Goal: Information Seeking & Learning: Learn about a topic

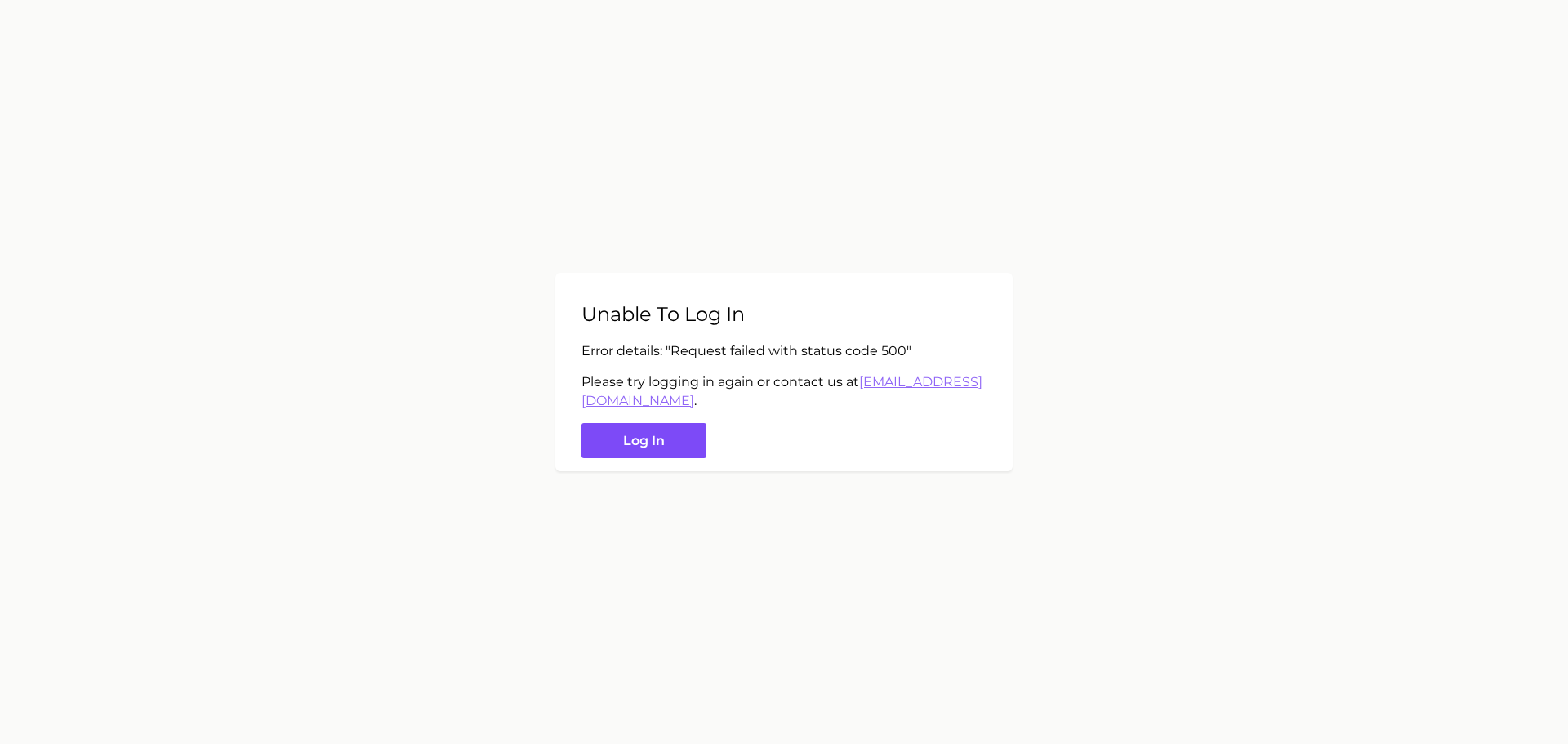
click at [674, 434] on button "Log in" at bounding box center [643, 440] width 125 height 36
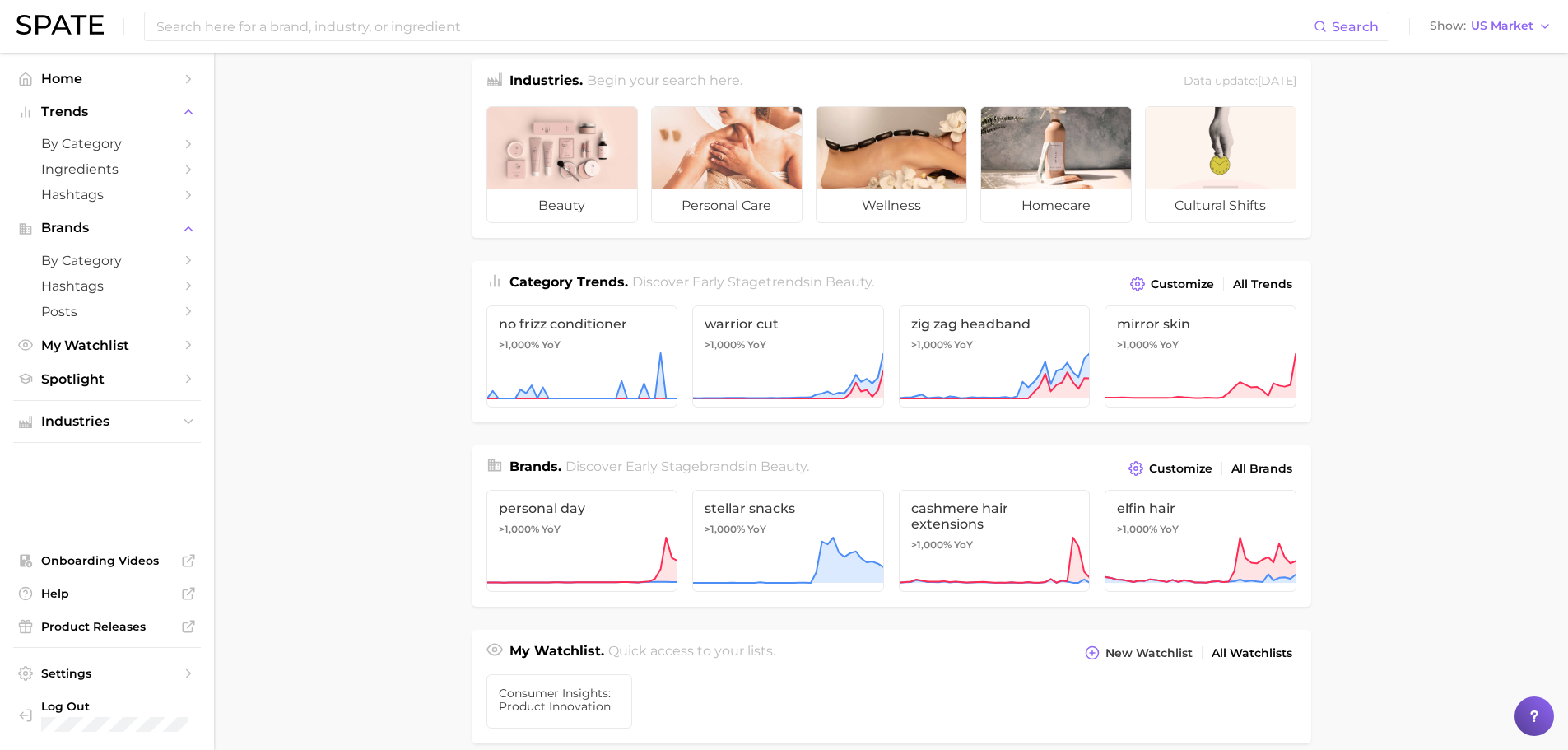
scroll to position [82, 0]
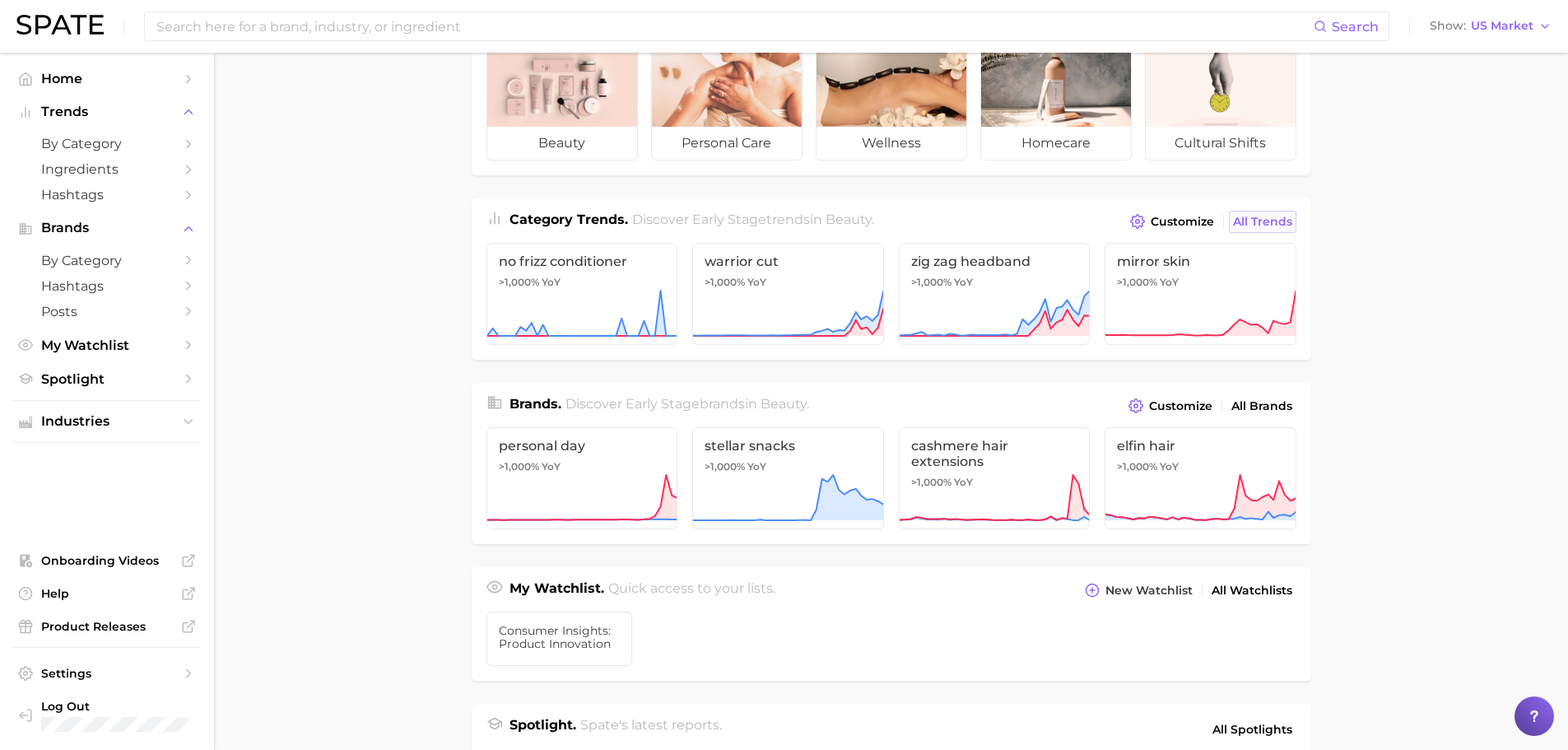
click at [1294, 226] on link "All Trends" at bounding box center [1263, 221] width 67 height 22
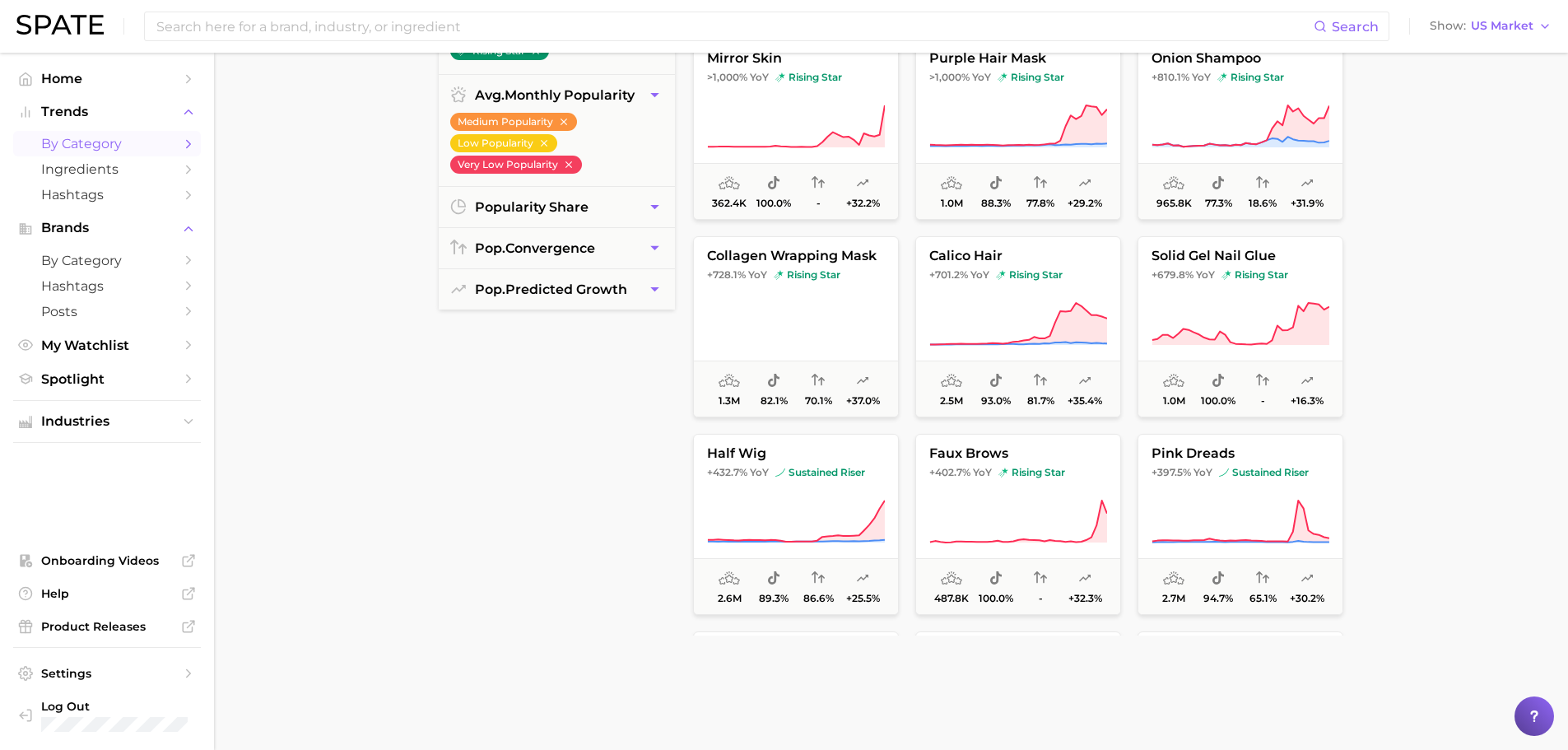
scroll to position [247, 0]
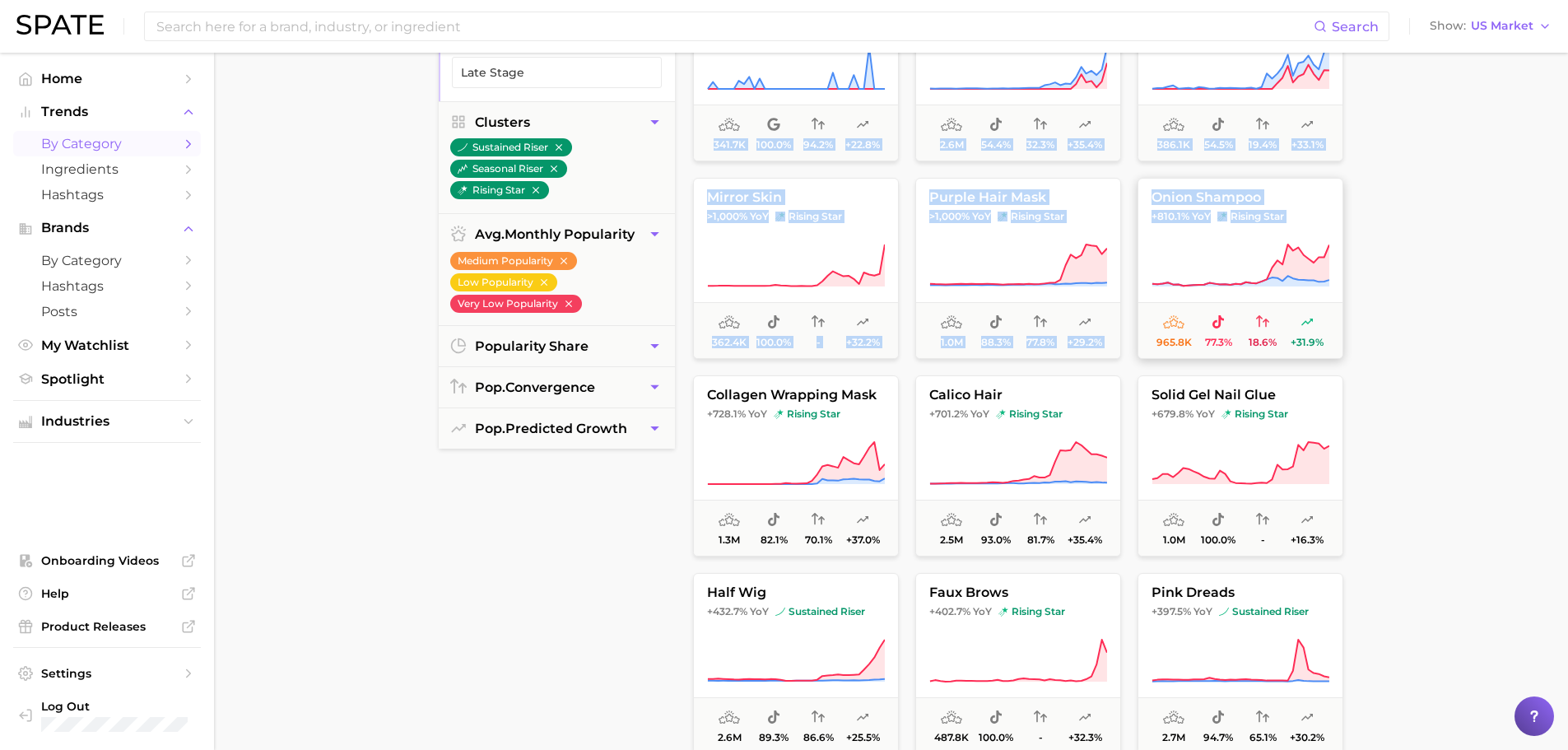
drag, startPoint x: 1417, startPoint y: 335, endPoint x: 1184, endPoint y: 235, distance: 253.6
click at [1184, 235] on main "1. beauty 2. Choose Category Overview Google TikTok Instagram Beta filters 6 Fi…" at bounding box center [891, 430] width 1354 height 1249
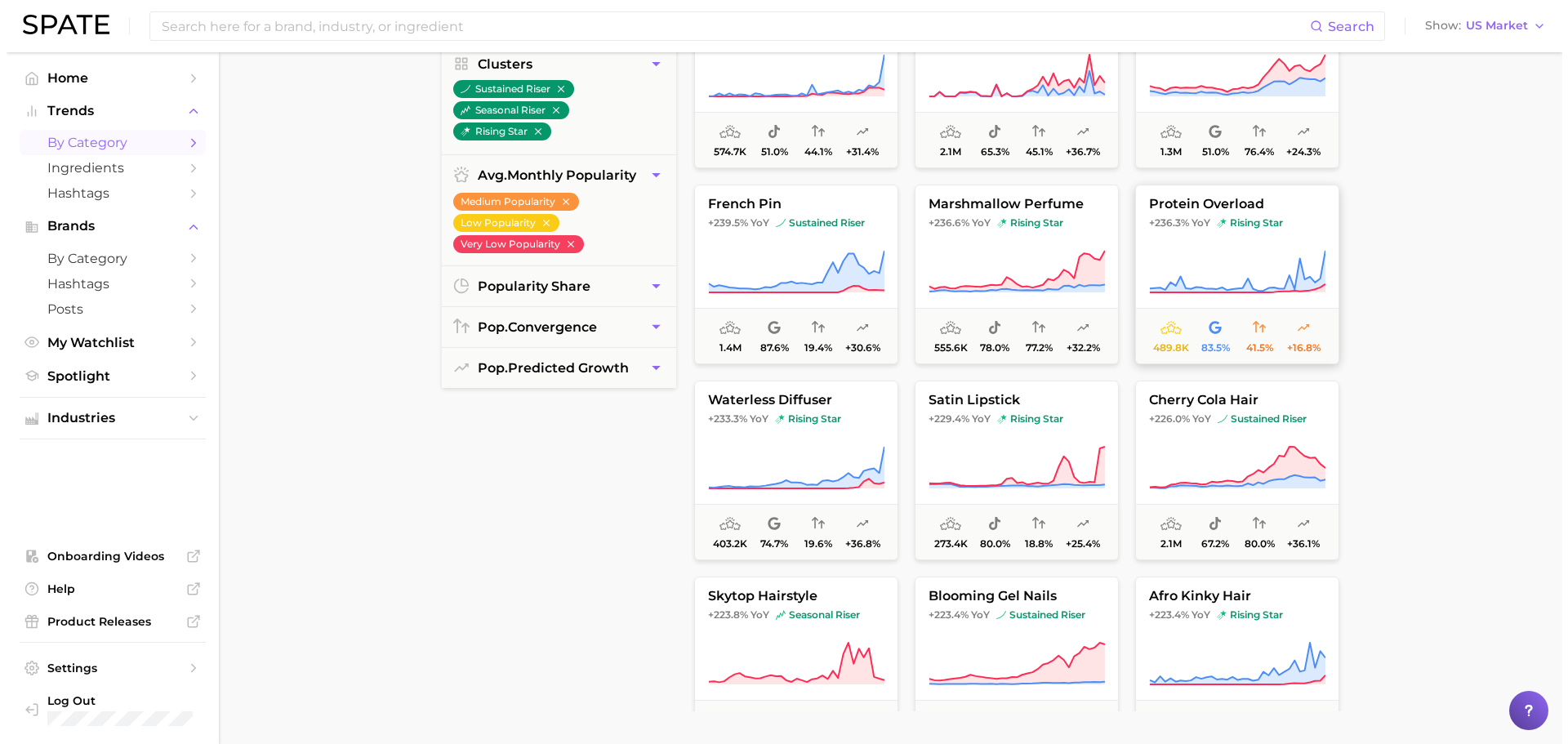
scroll to position [2368, 0]
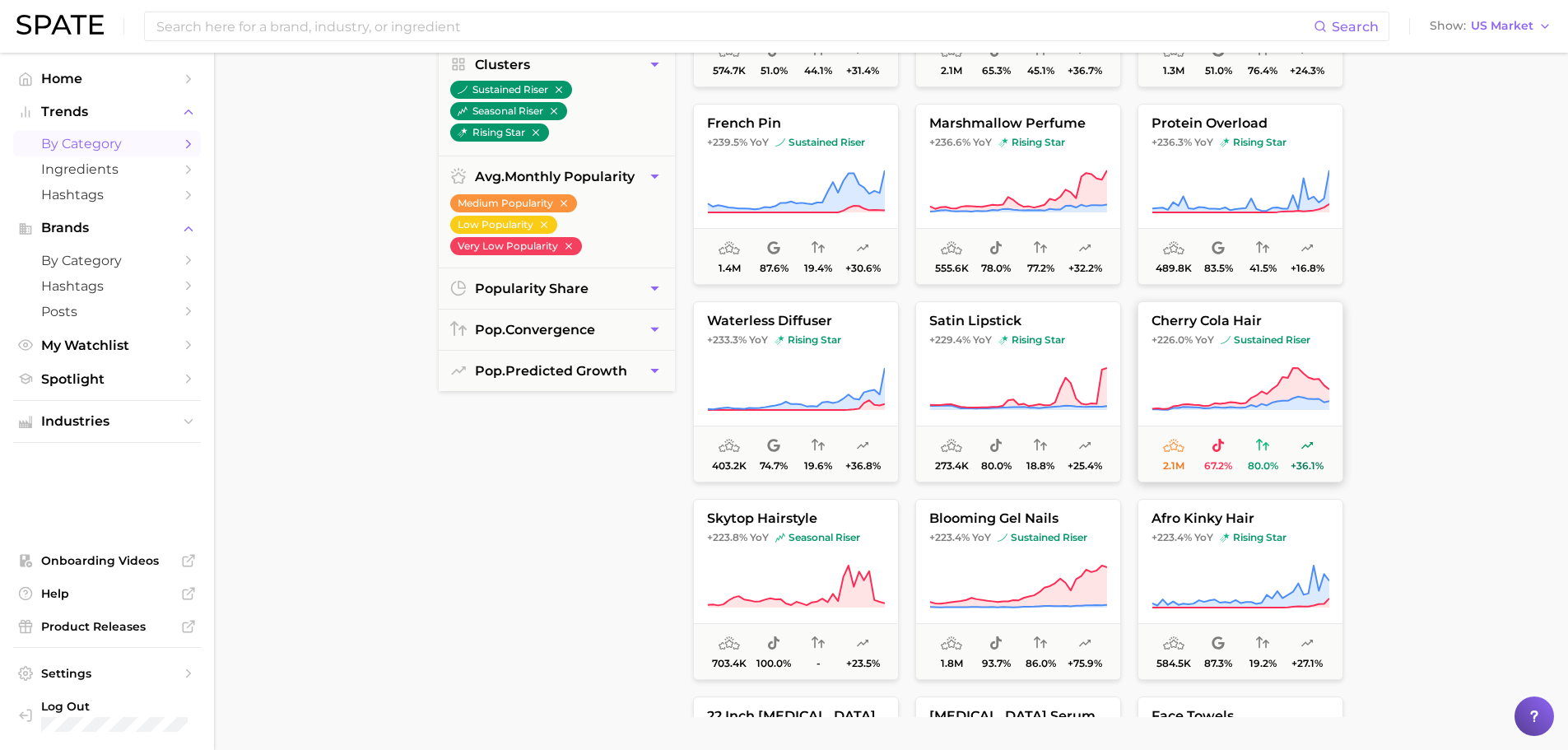
click at [1221, 385] on icon at bounding box center [1241, 389] width 178 height 46
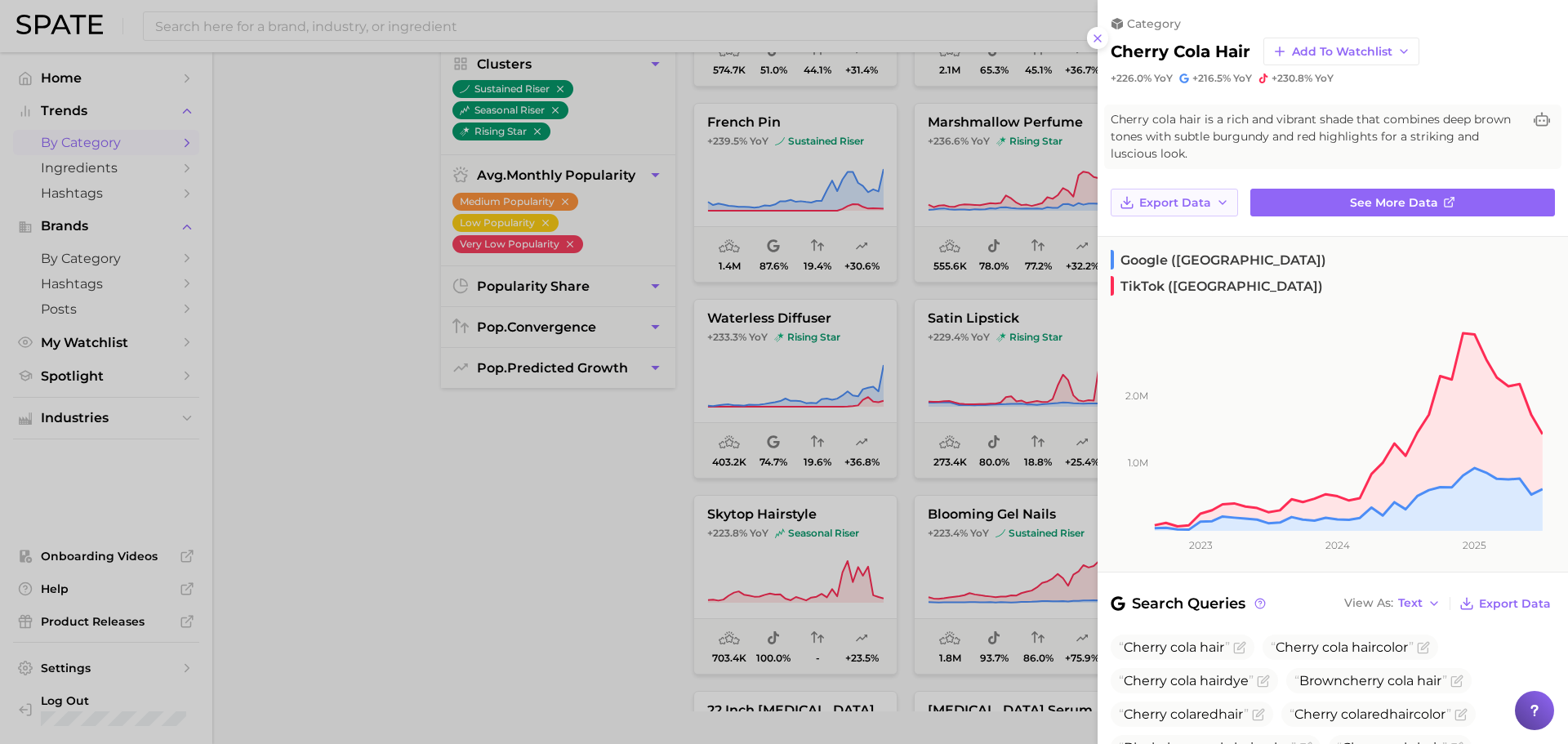
click at [1201, 213] on button "Export Data" at bounding box center [1174, 202] width 127 height 28
click at [1213, 262] on span "Time Series Image" at bounding box center [1193, 263] width 110 height 14
click at [1555, 20] on div "category cherry cola hair Add to Watchlist +226.0% YoY +216.5% YoY +230.8% YoY" at bounding box center [1333, 42] width 471 height 85
click at [1493, 44] on div "cherry cola hair Add to Watchlist" at bounding box center [1333, 51] width 444 height 28
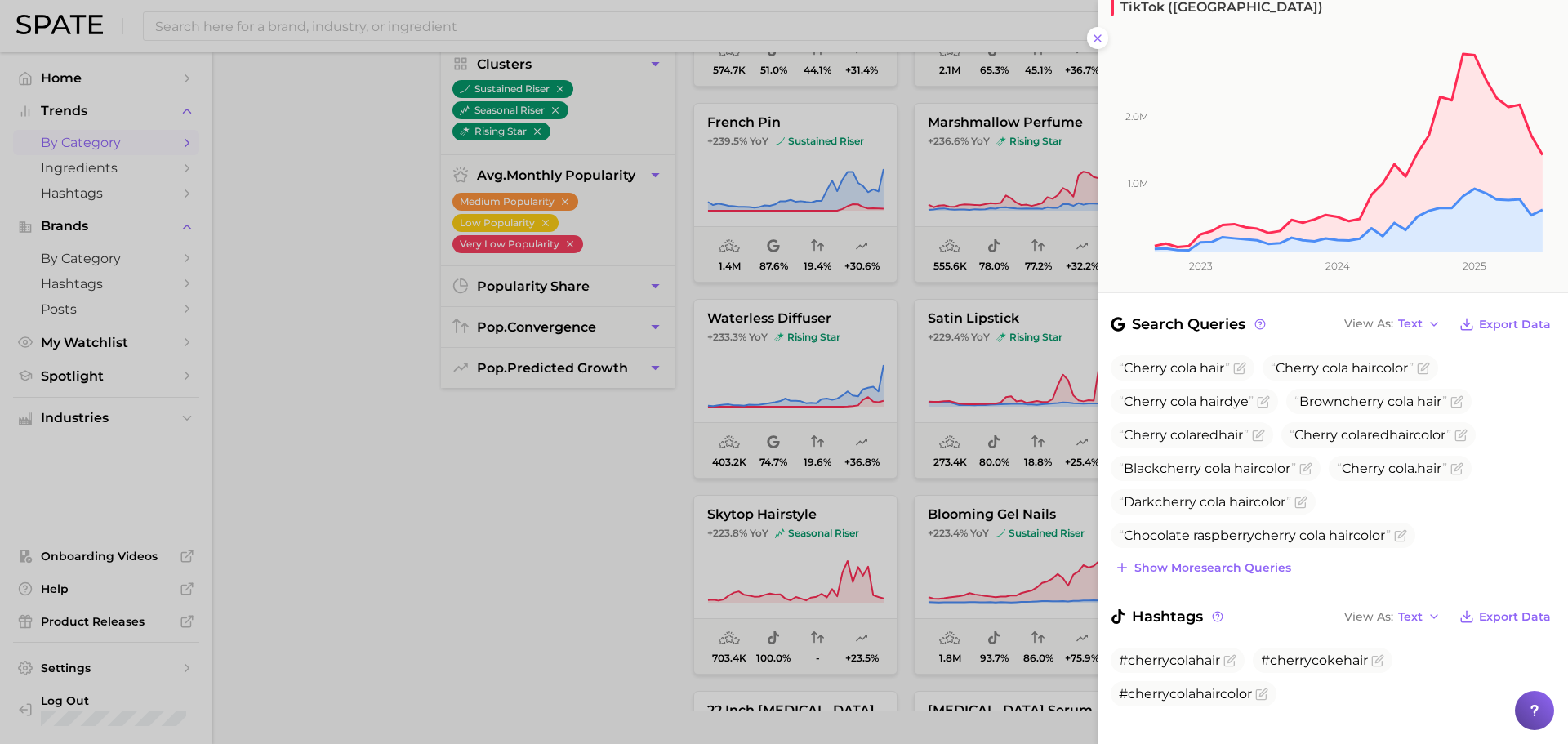
scroll to position [0, 0]
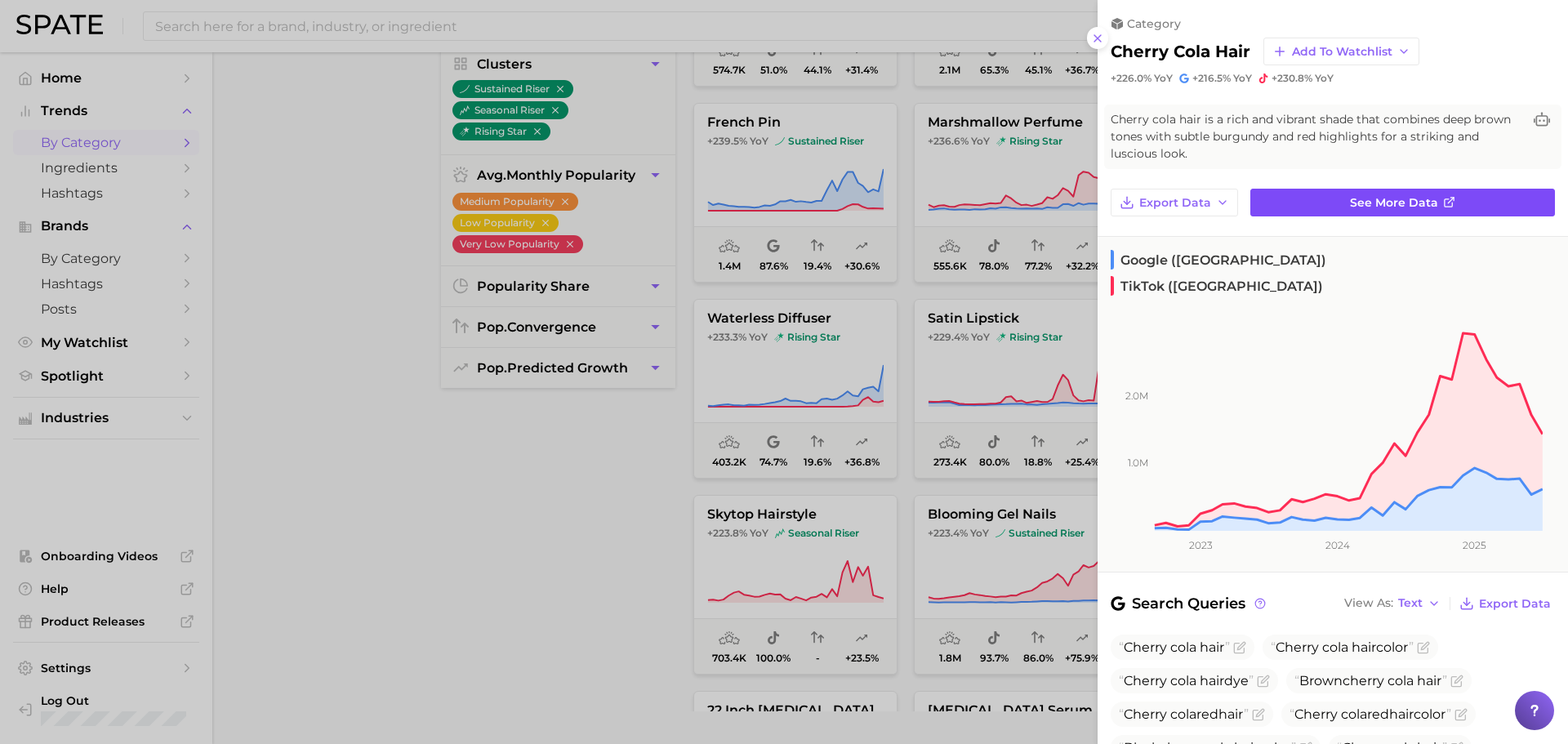
click at [1316, 193] on link "See more data" at bounding box center [1402, 202] width 305 height 28
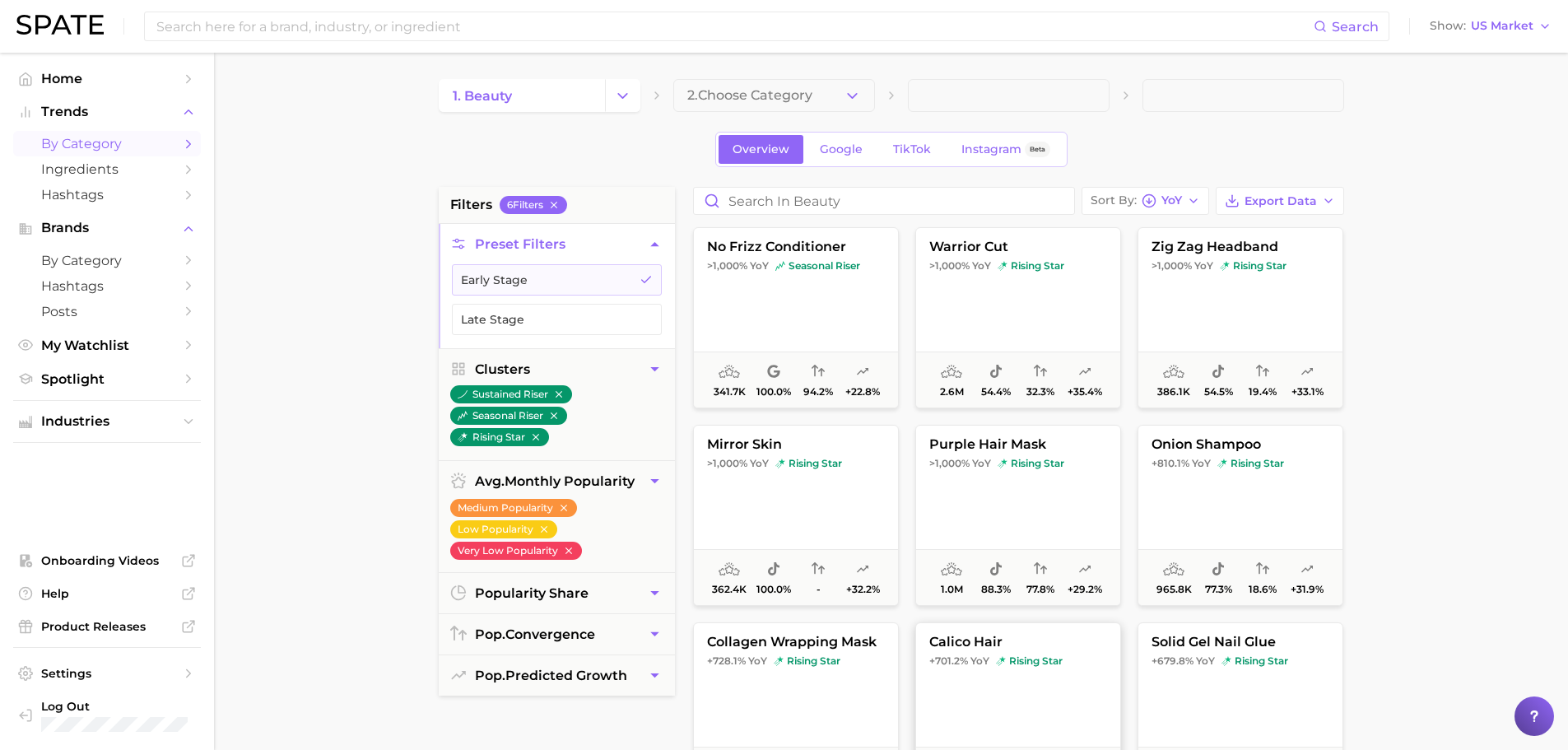
scroll to position [305, 0]
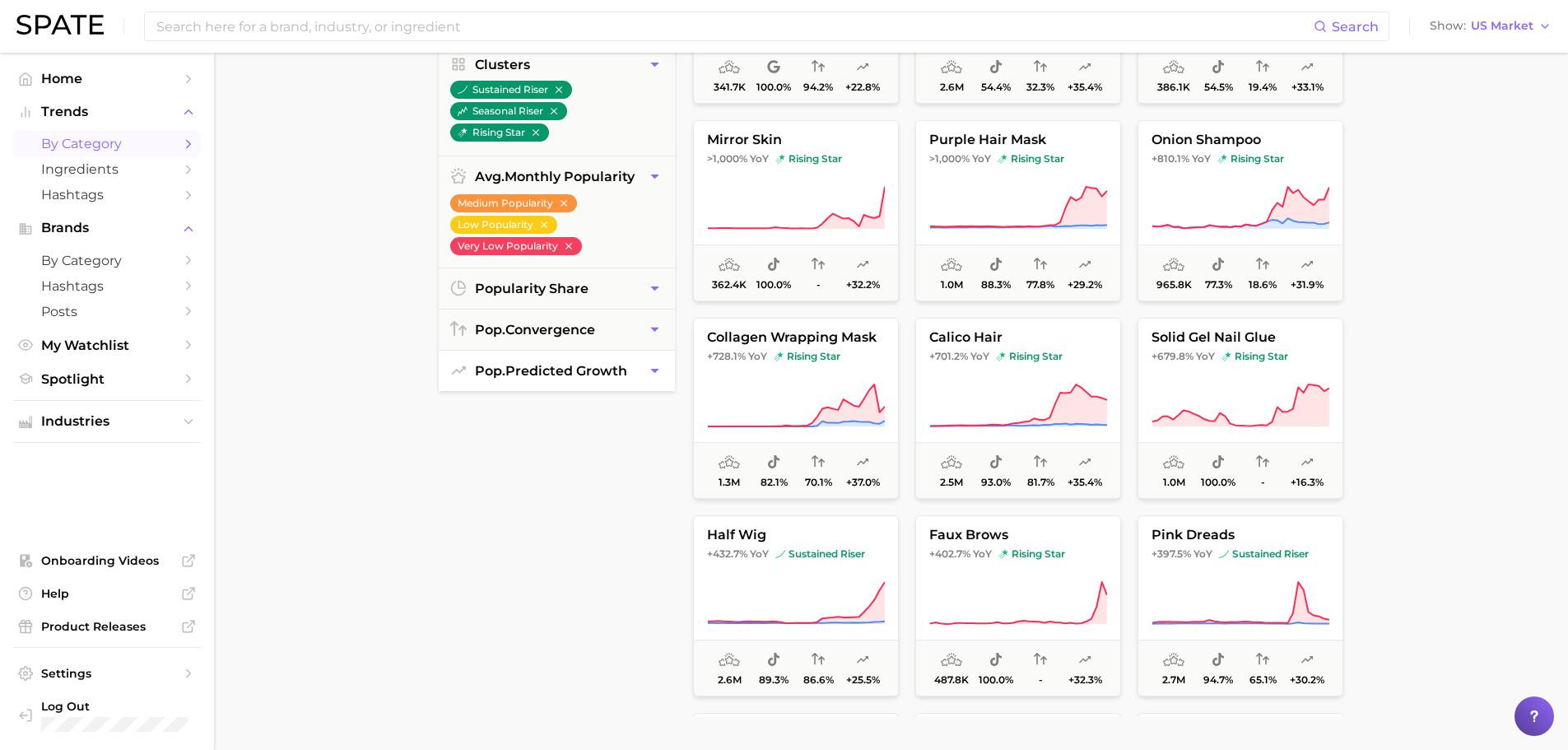
click at [602, 367] on span "pop. predicted growth" at bounding box center [551, 370] width 152 height 16
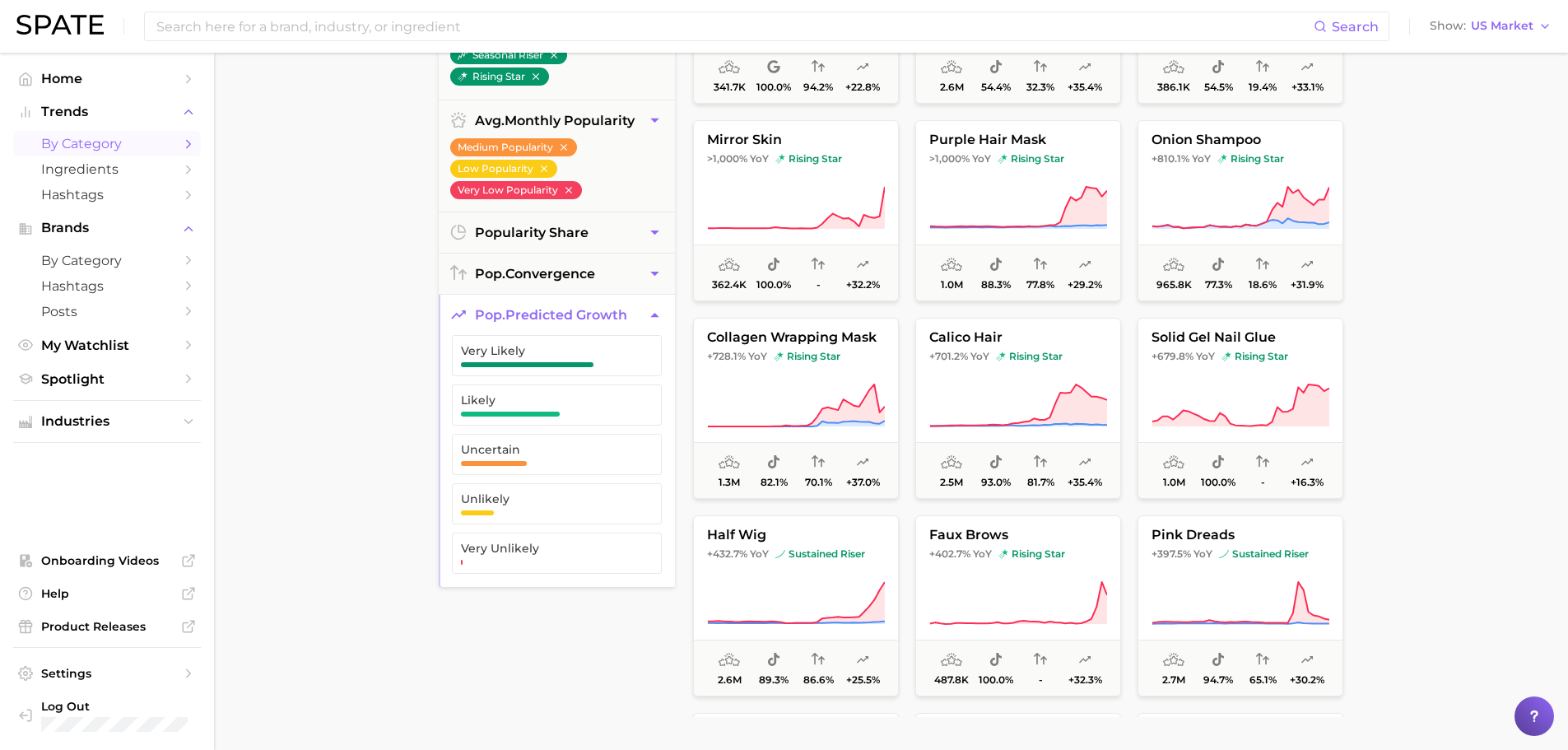
click at [602, 367] on button "Very Likely" at bounding box center [557, 355] width 210 height 41
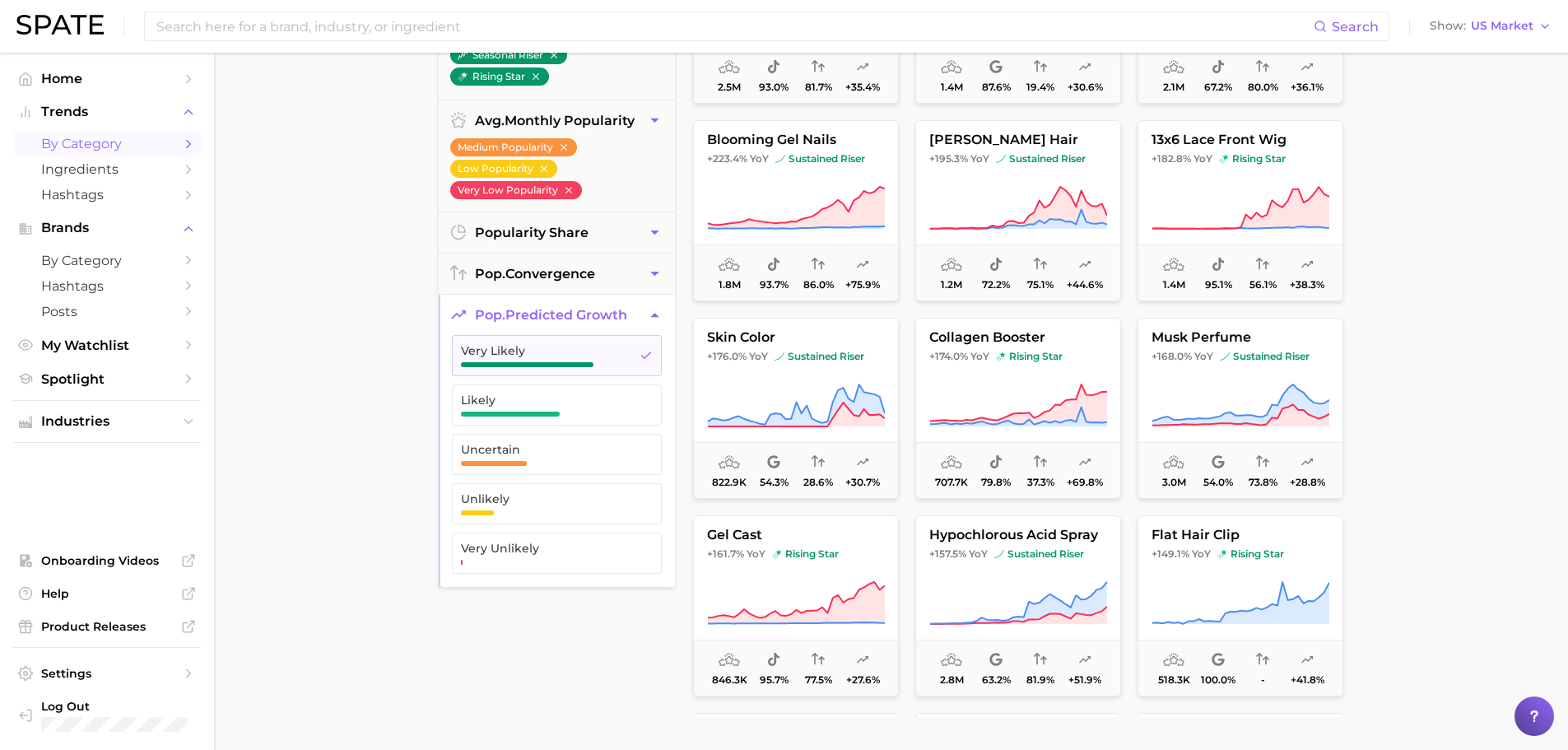
scroll to position [222, 0]
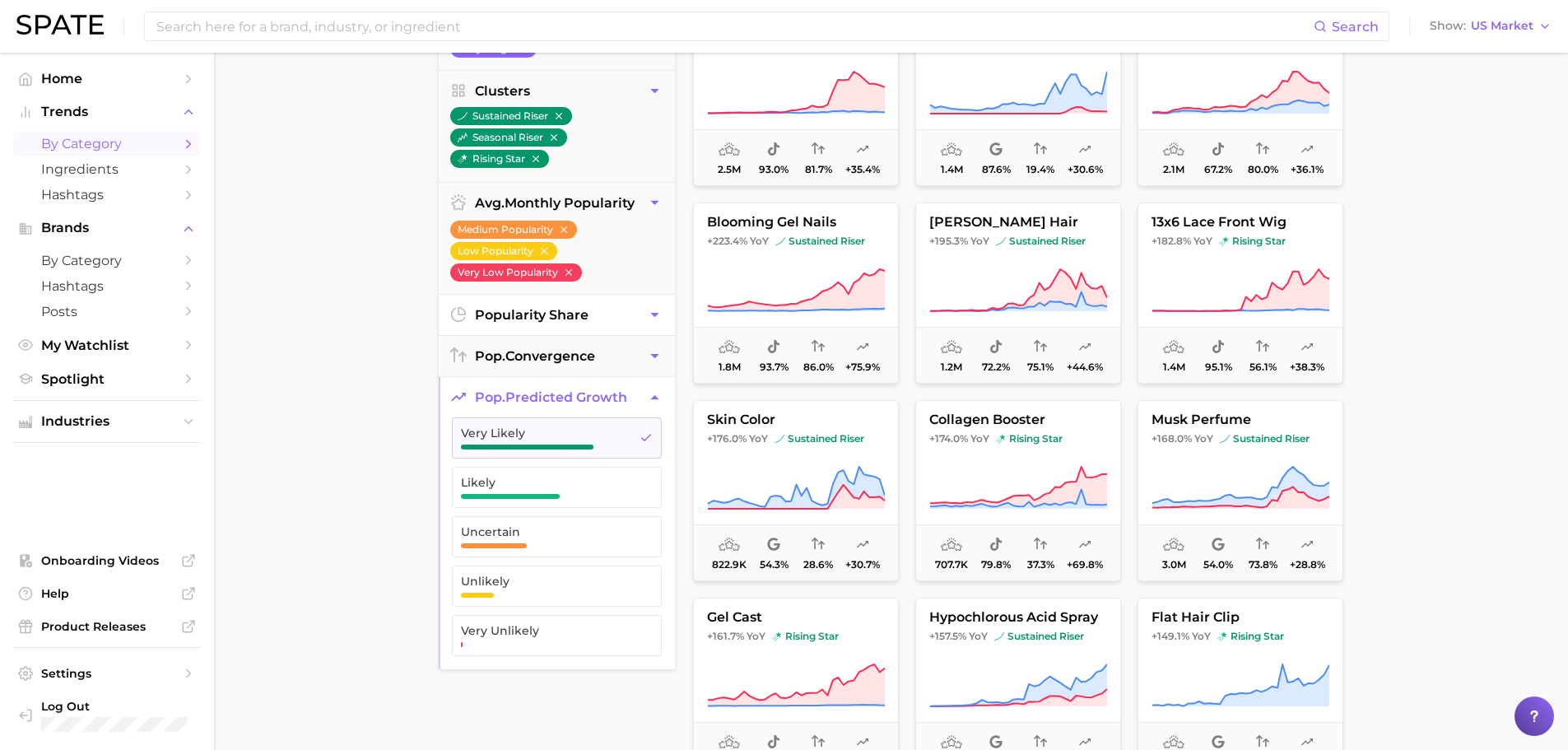
click at [564, 305] on button "popularity share" at bounding box center [557, 315] width 236 height 40
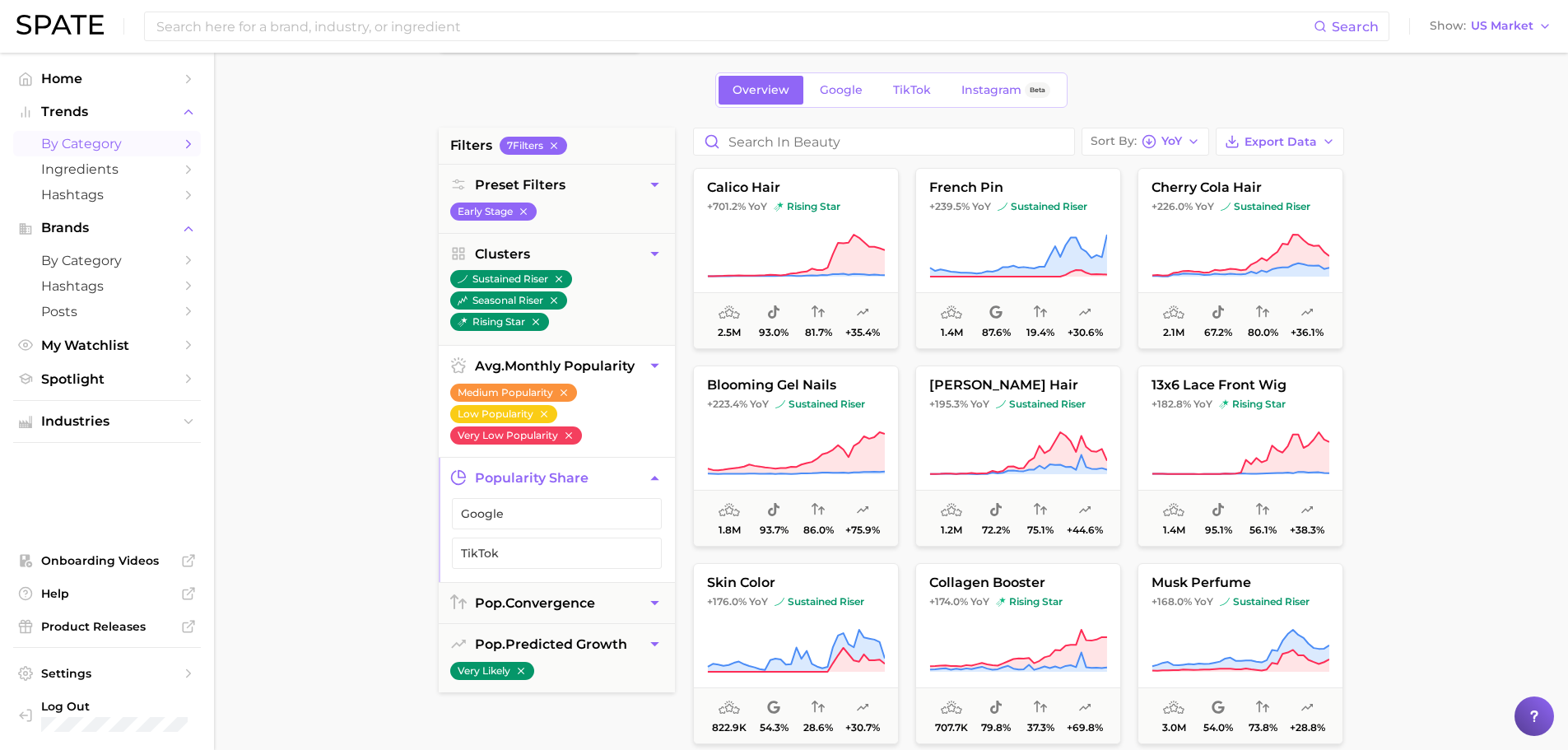
scroll to position [57, 0]
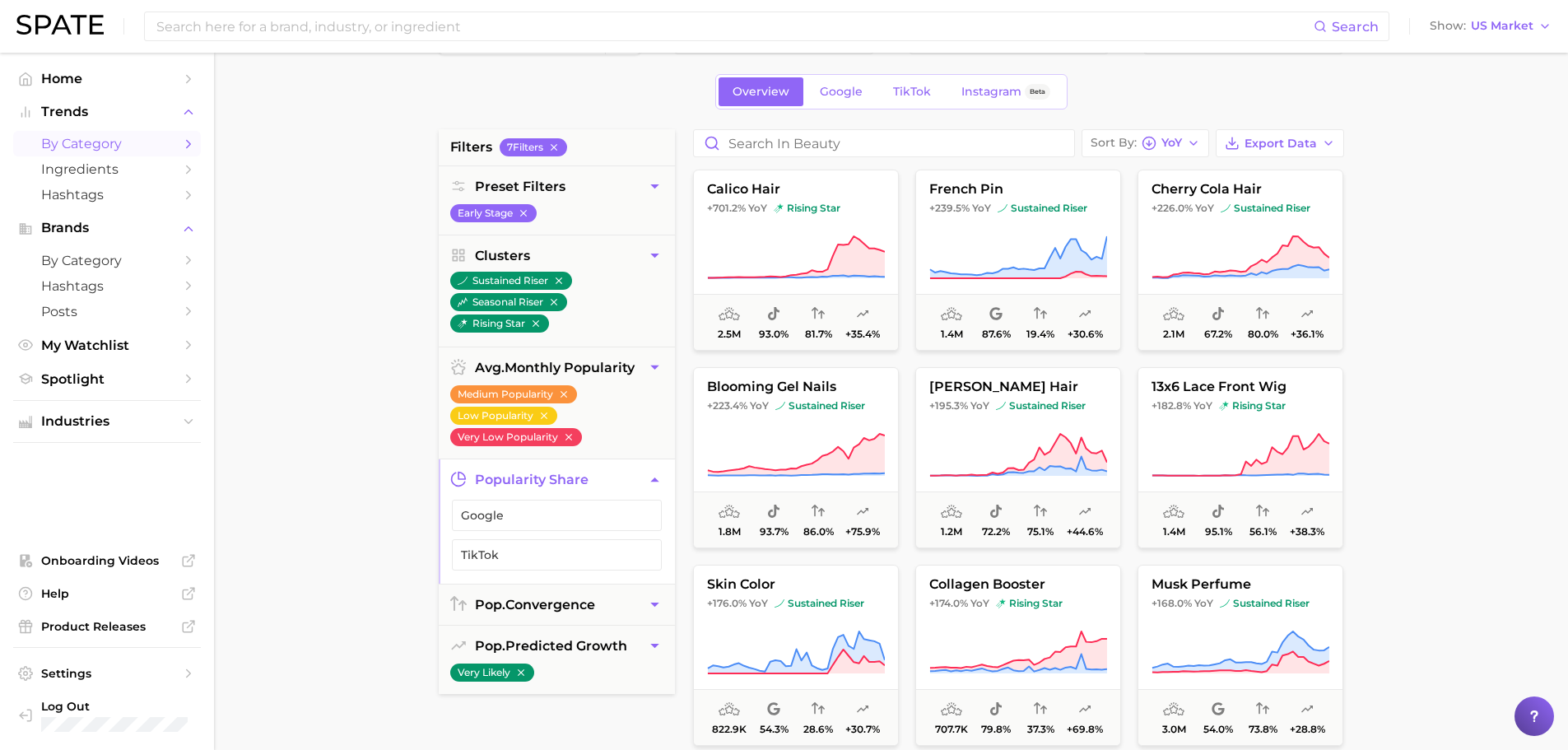
click at [1452, 254] on main "1. beauty 2. Choose Category Overview Google TikTok Instagram Beta filters 7 Fi…" at bounding box center [891, 619] width 1354 height 1249
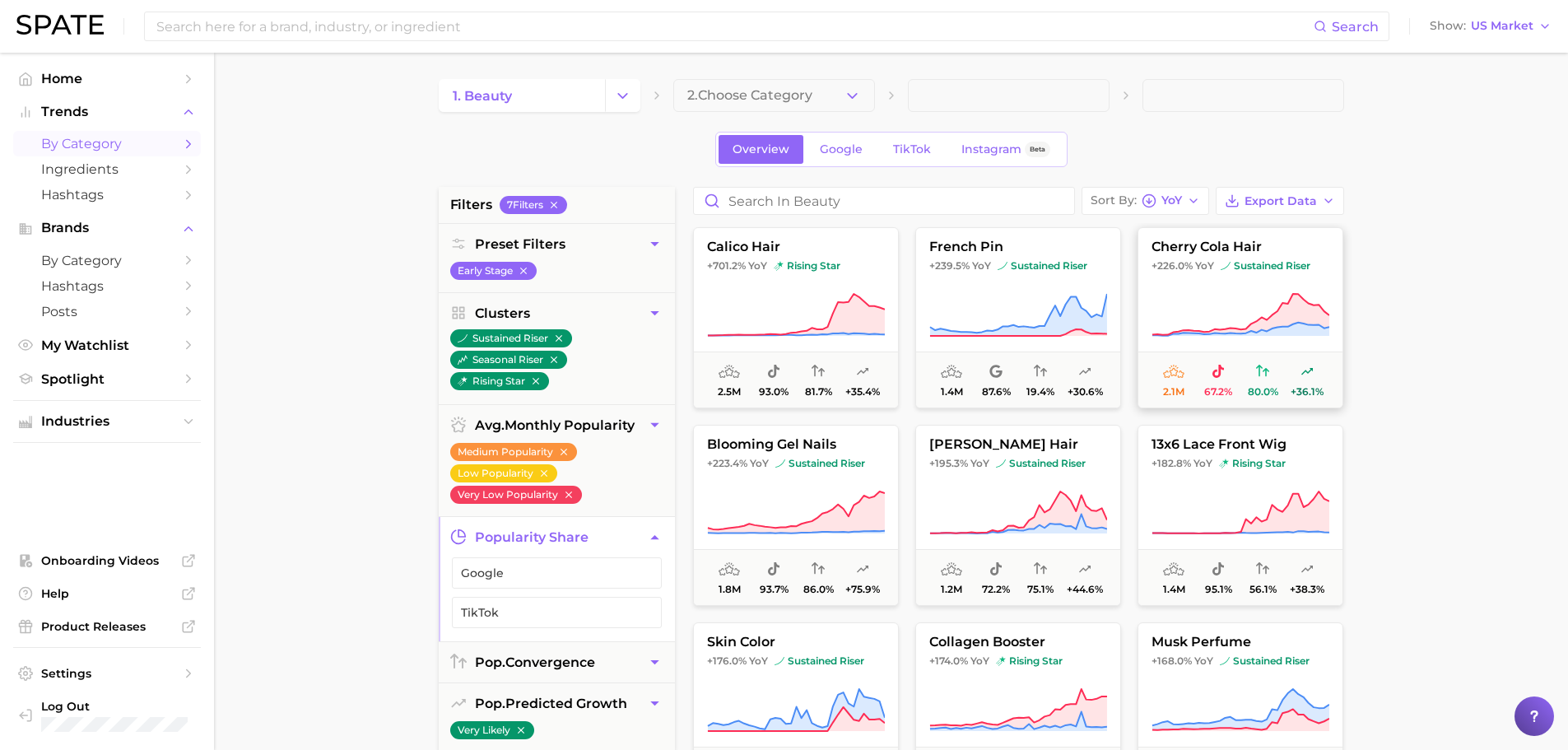
click at [1288, 310] on icon at bounding box center [1240, 315] width 177 height 42
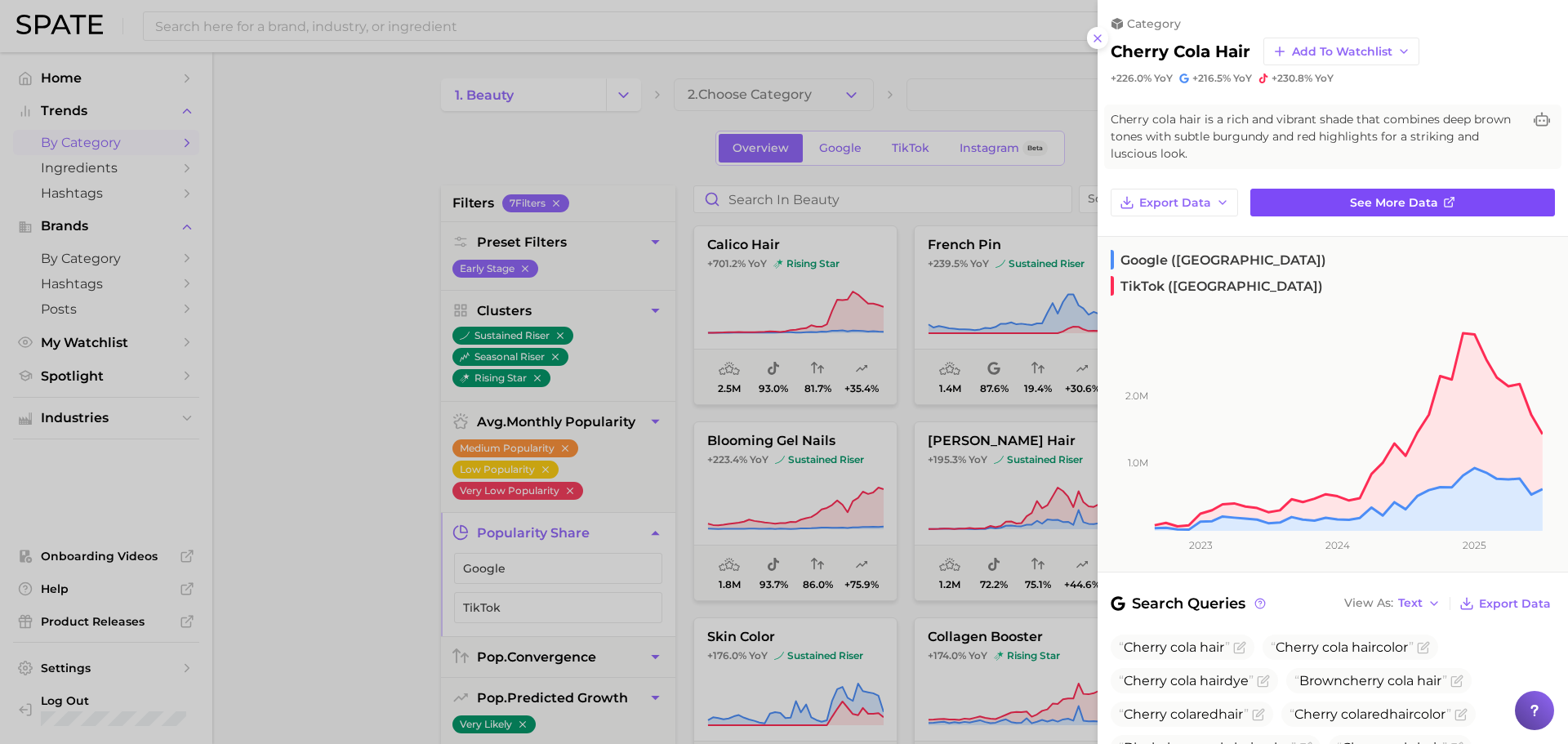
click at [1408, 207] on span "See more data" at bounding box center [1394, 202] width 88 height 14
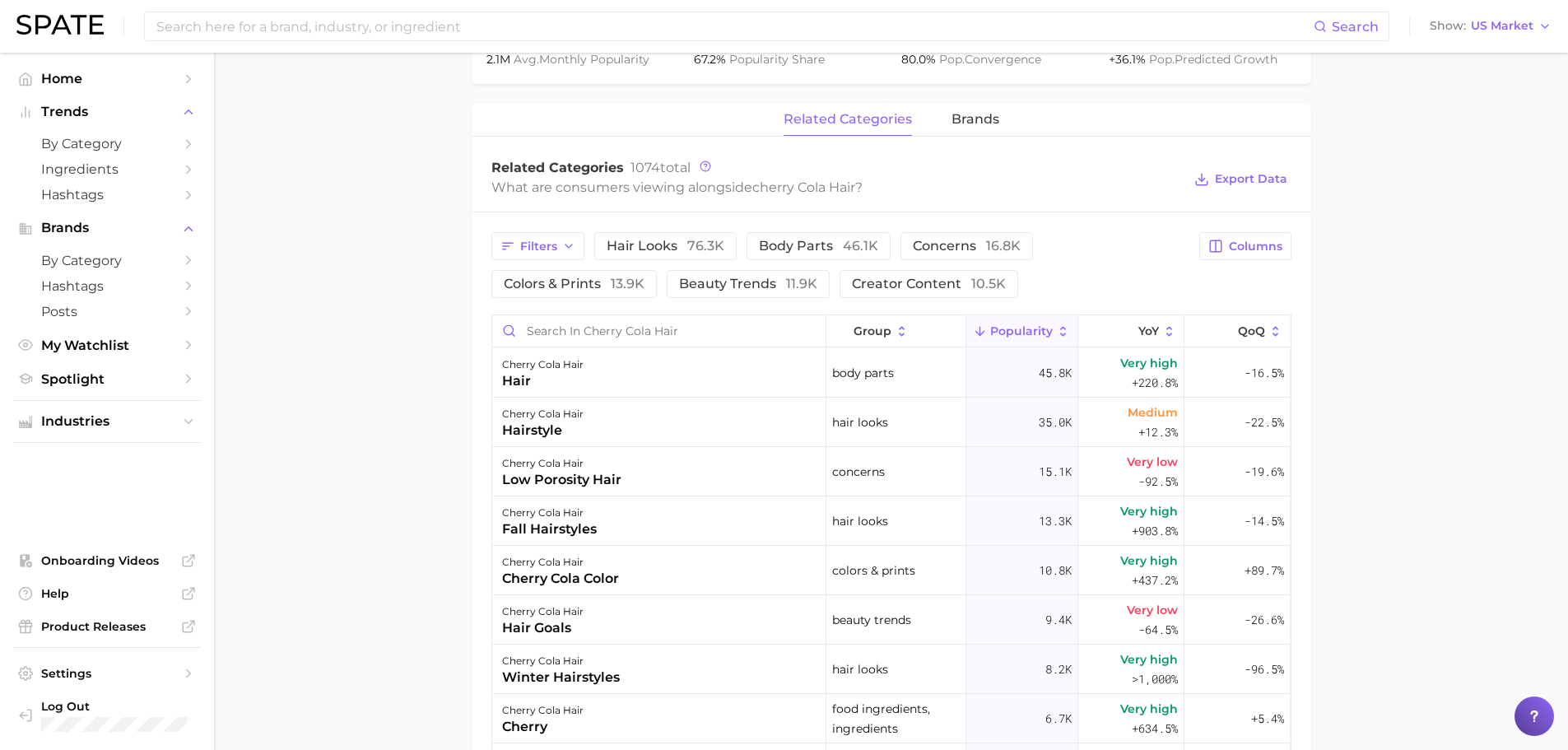
scroll to position [550, 0]
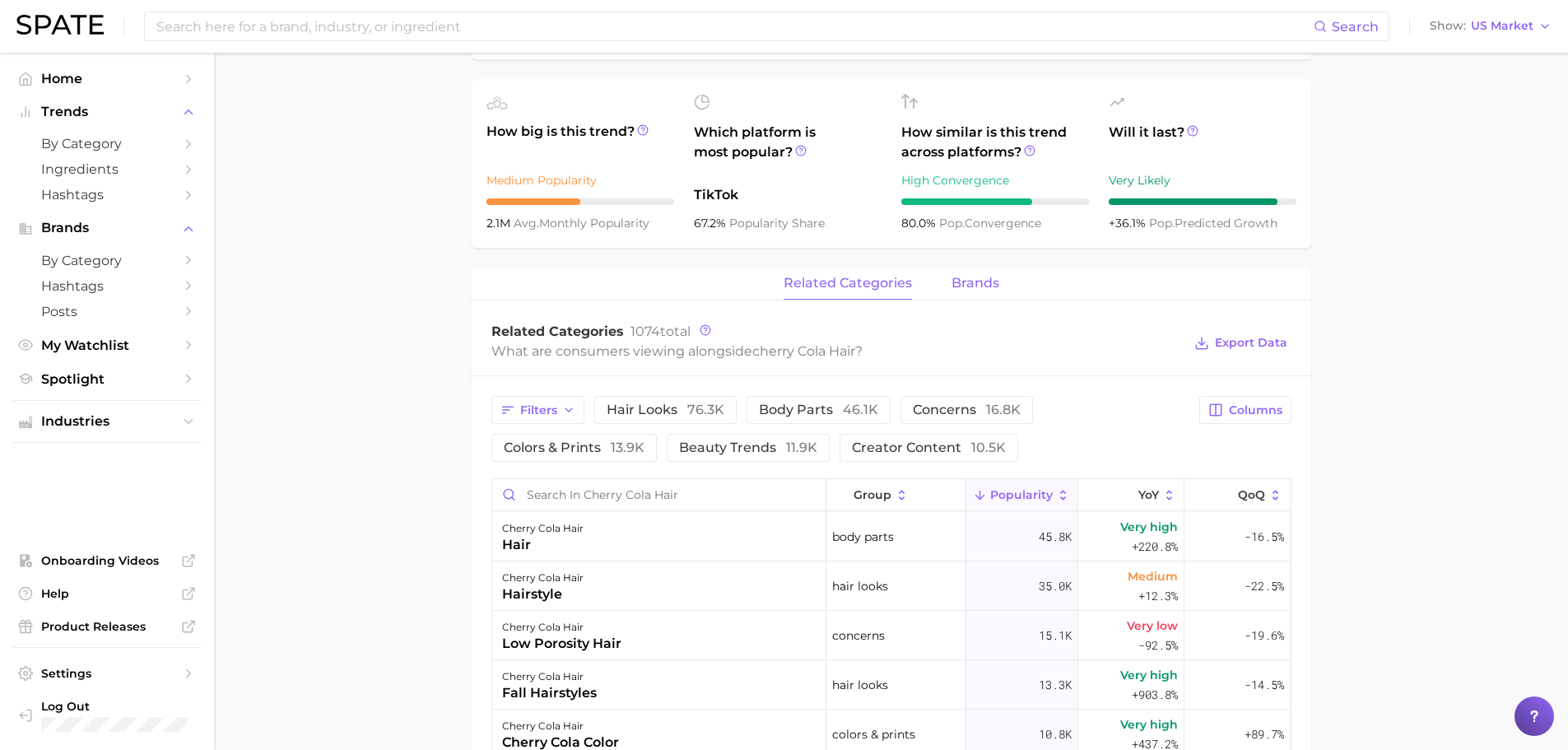
click at [975, 281] on span "brands" at bounding box center [975, 283] width 47 height 15
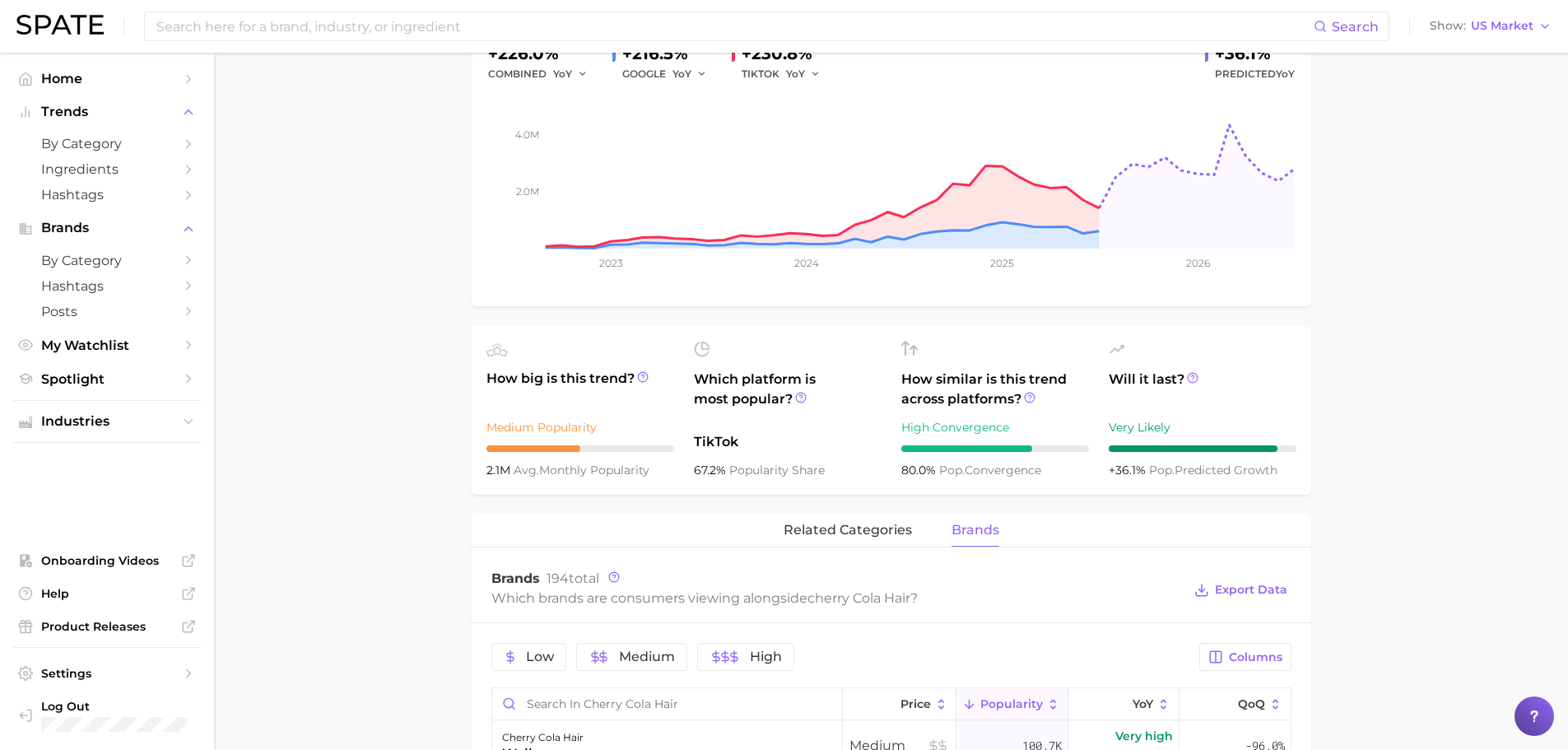
scroll to position [0, 0]
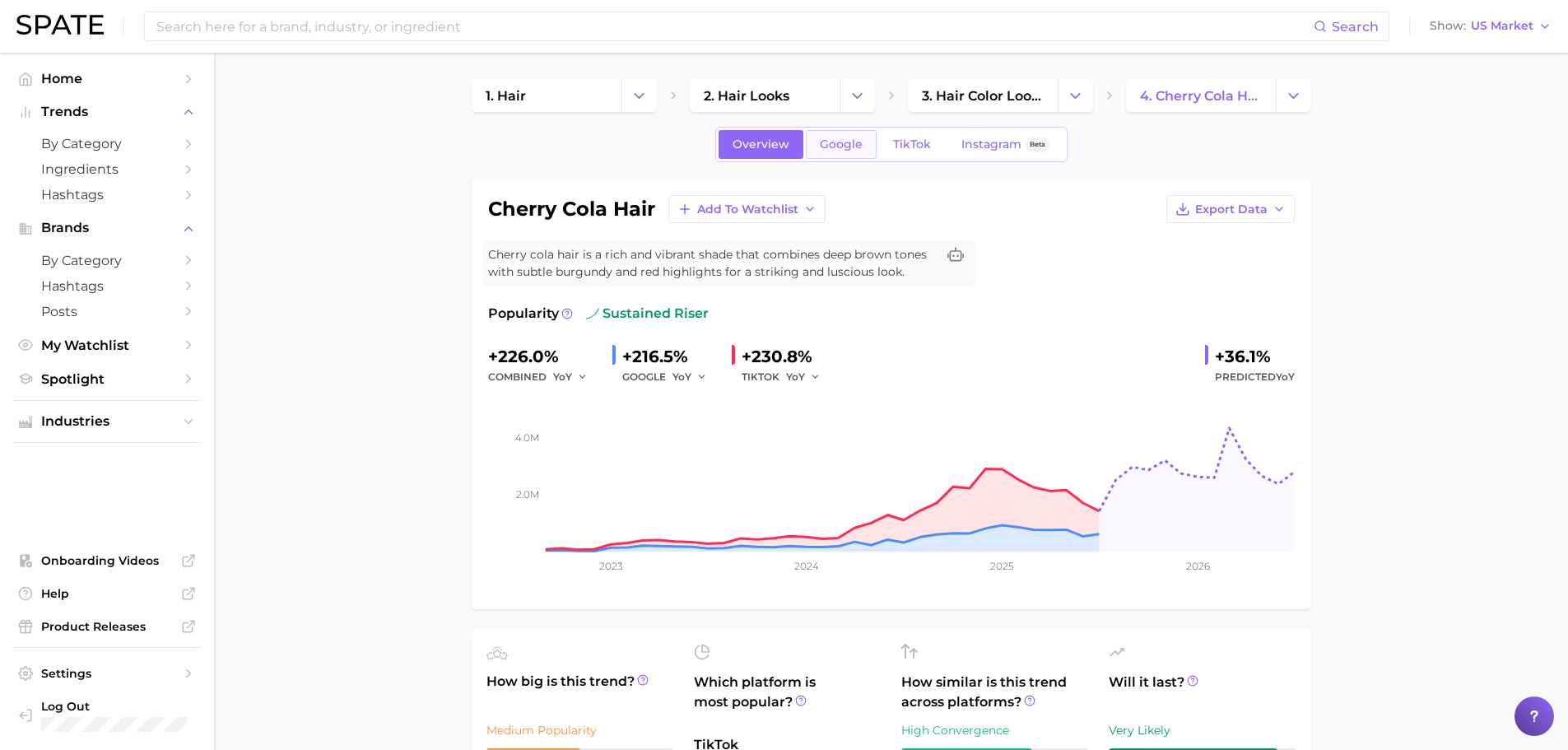
click at [831, 153] on link "Google" at bounding box center [841, 144] width 71 height 29
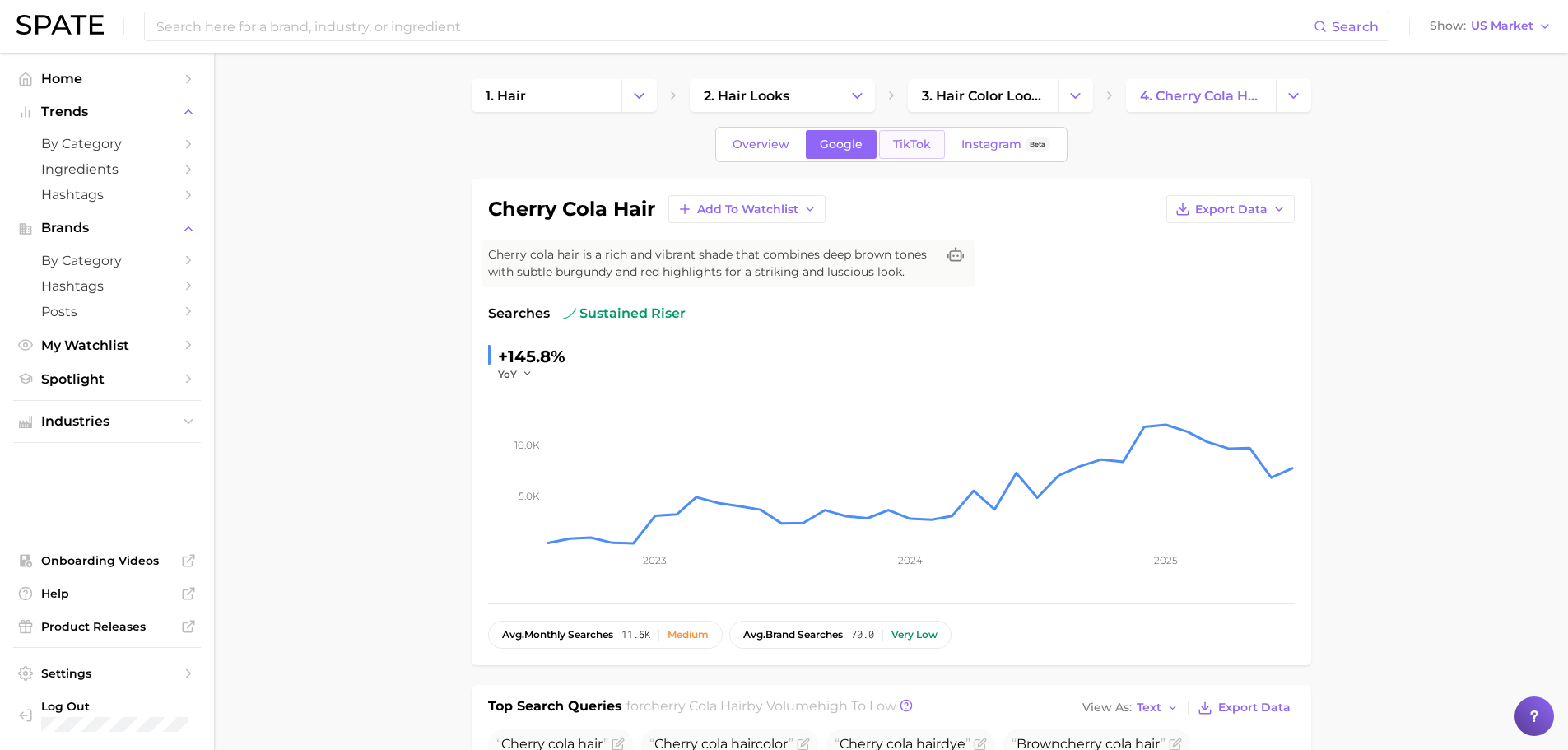
click at [931, 133] on link "TikTok" at bounding box center [911, 144] width 66 height 29
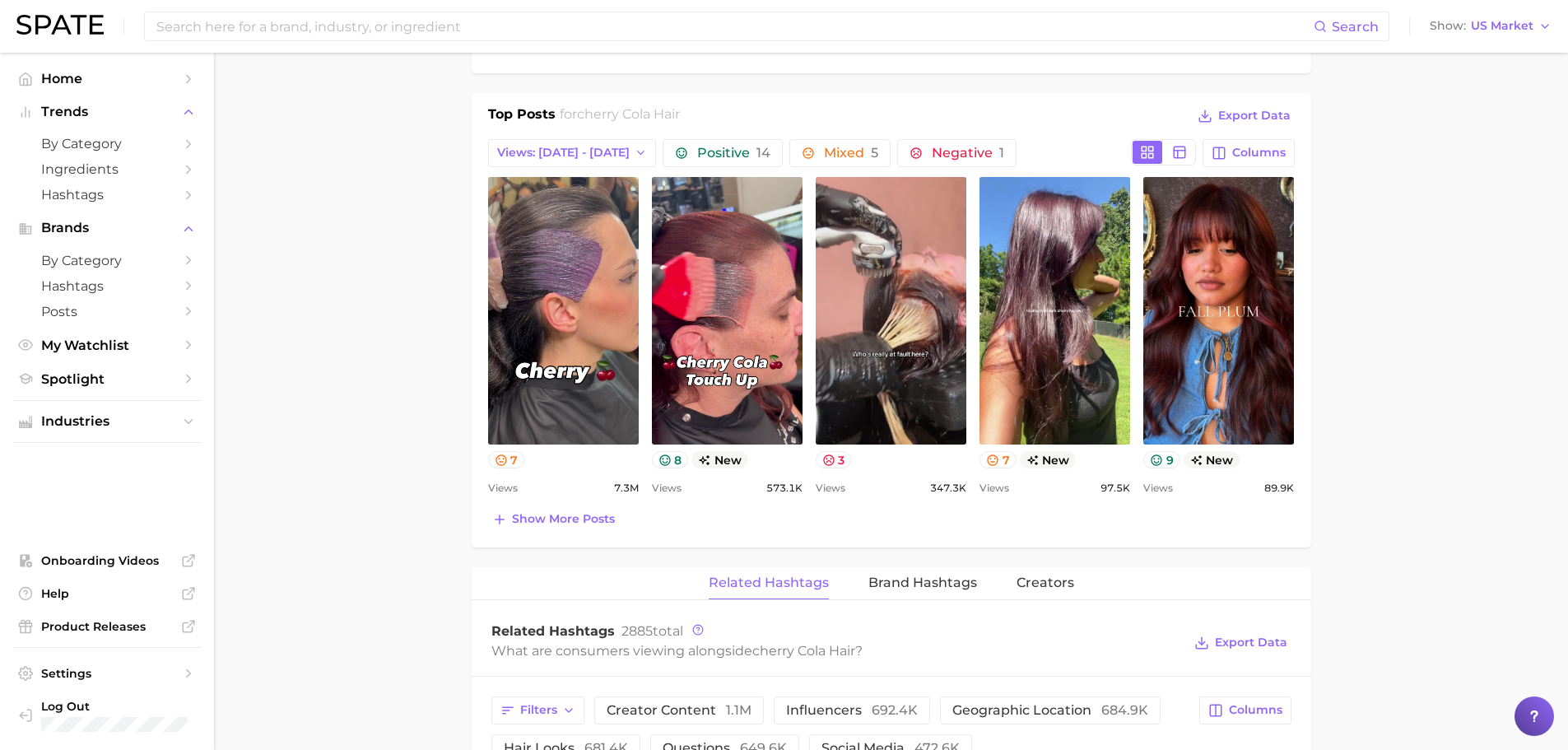
click at [1506, 414] on main "1. hair 2. hair looks 3. hair color looks 4. cherry cola hair Overview Google T…" at bounding box center [891, 471] width 1354 height 2319
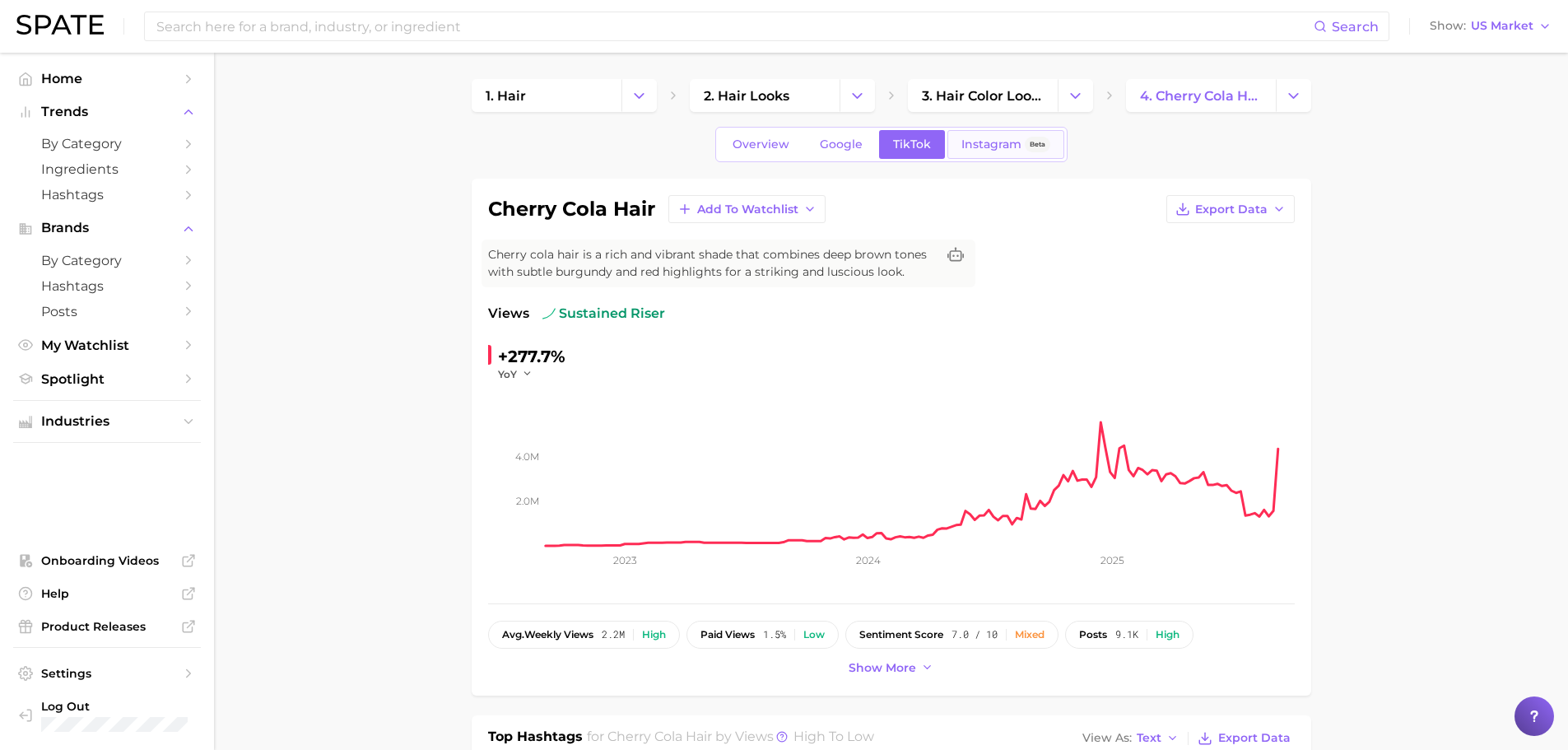
click at [1010, 152] on link "Instagram Beta" at bounding box center [1005, 144] width 117 height 29
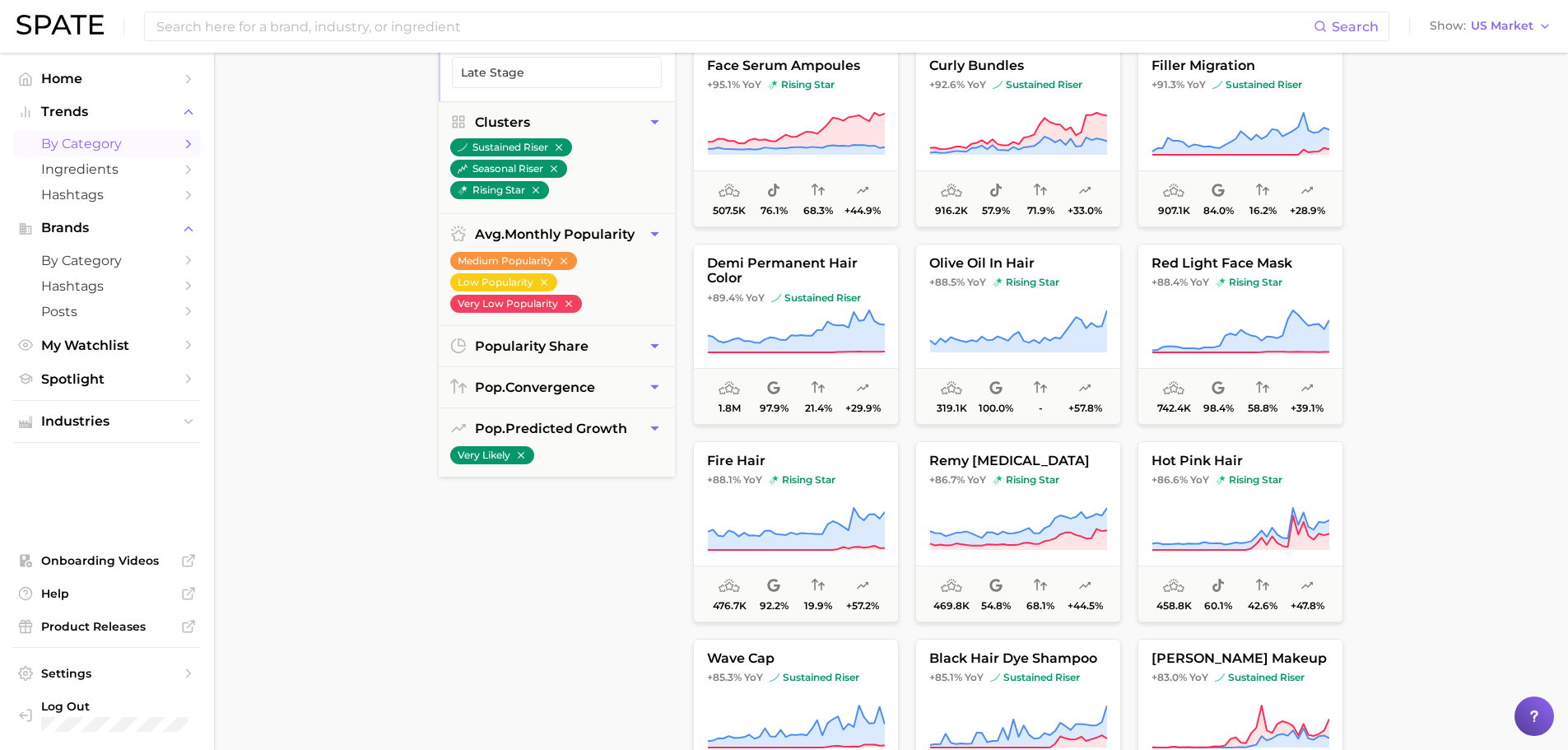
scroll to position [2387, 0]
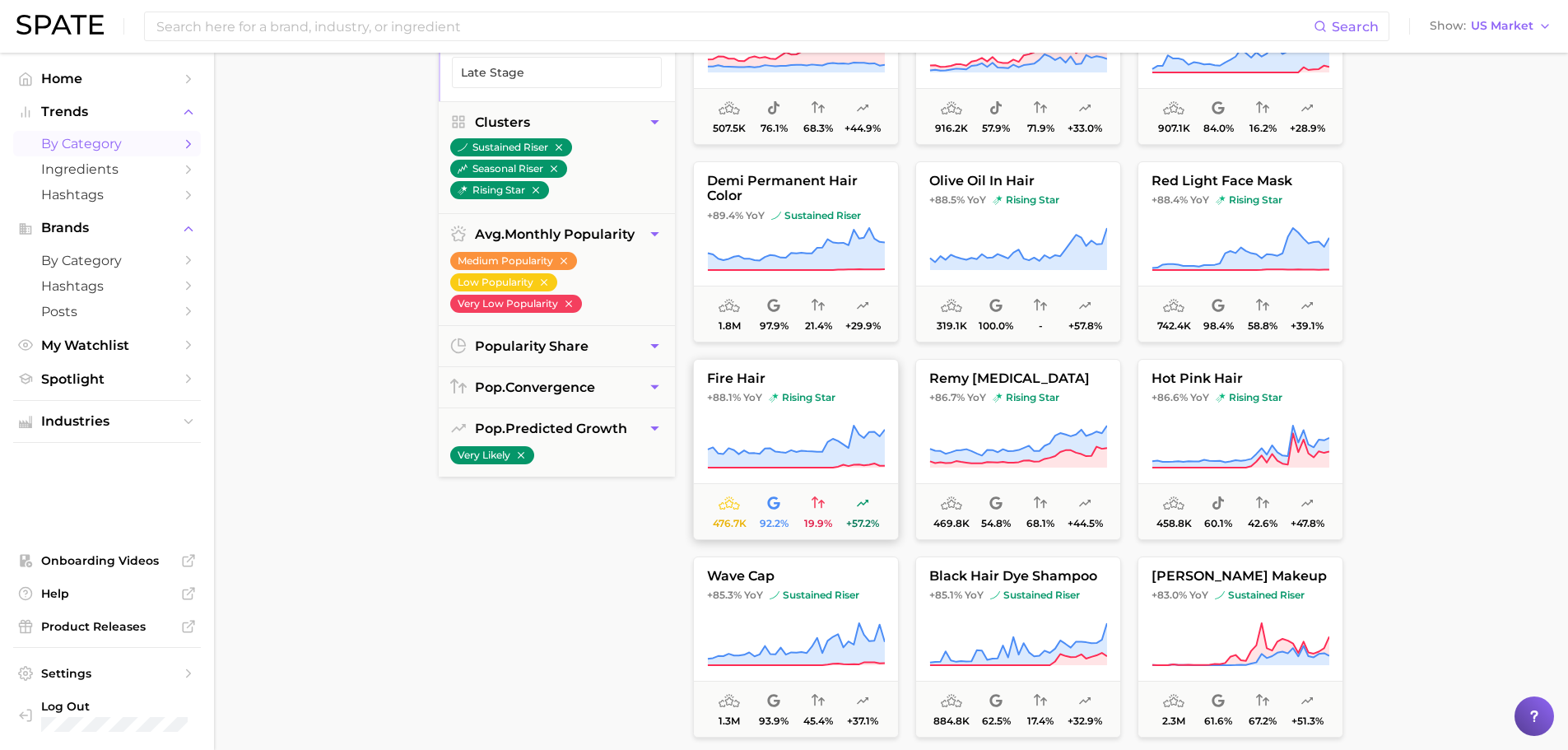
click at [839, 399] on span "+88.1% YoY rising star" at bounding box center [796, 398] width 204 height 13
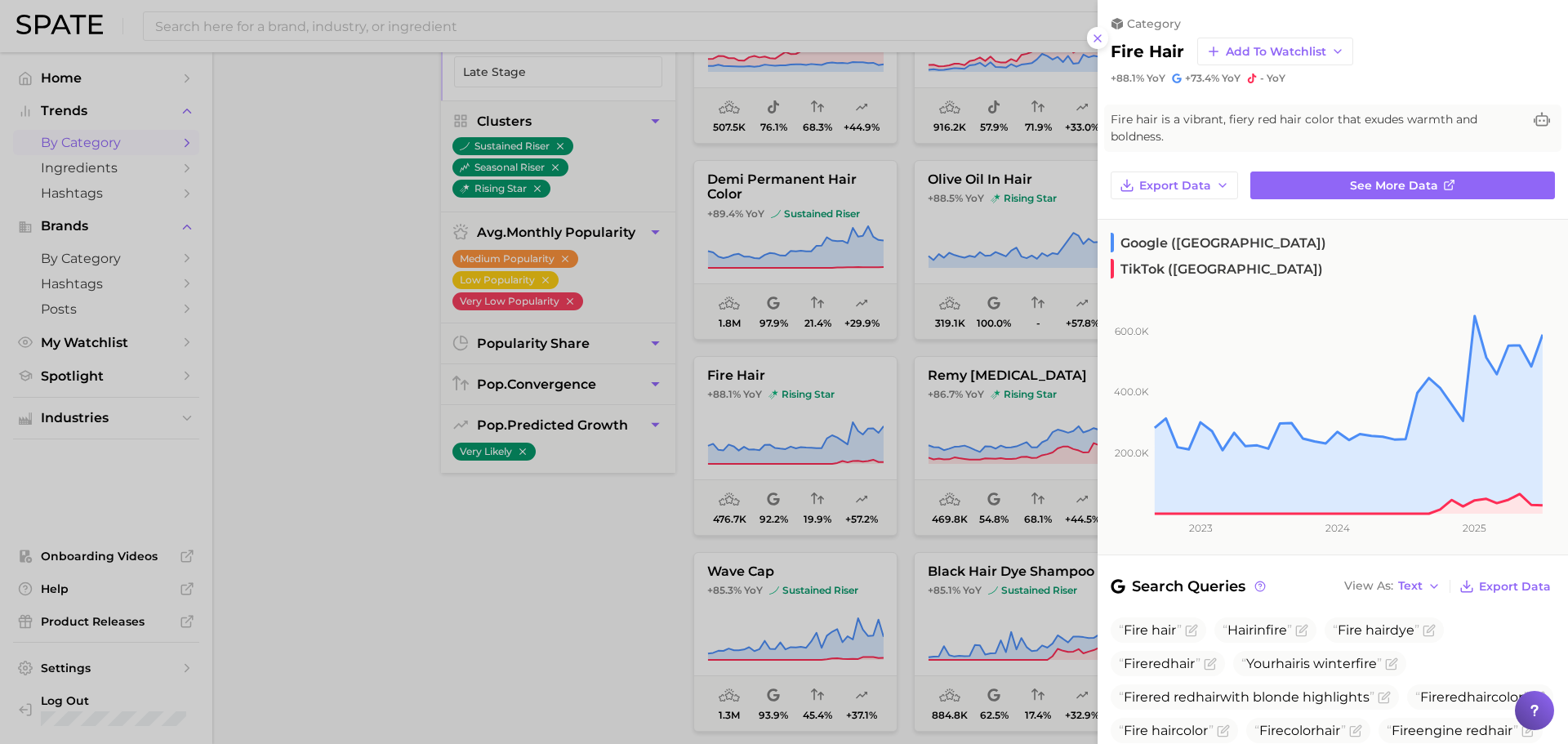
drag, startPoint x: 1089, startPoint y: 47, endPoint x: 1103, endPoint y: 37, distance: 17.2
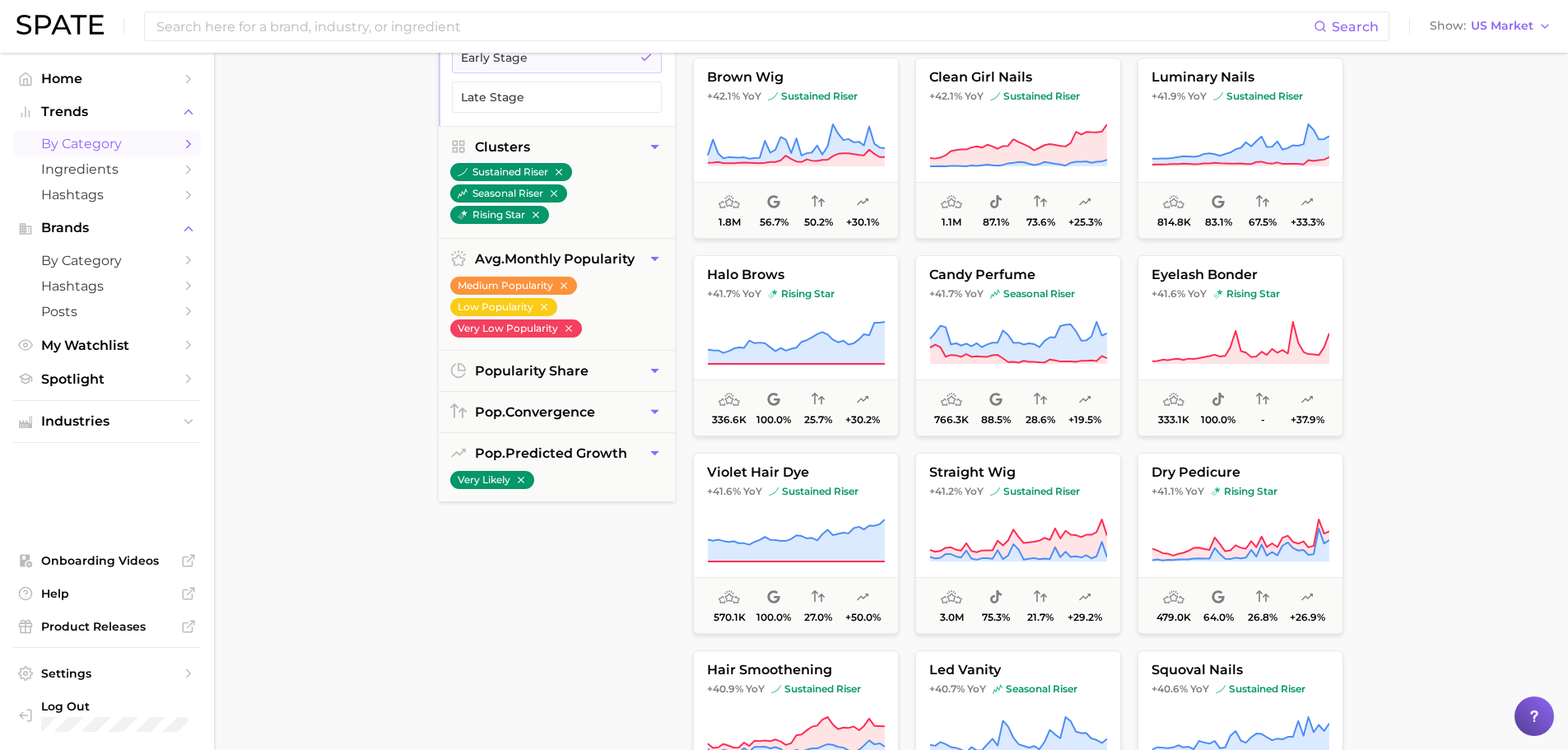
scroll to position [12432, 0]
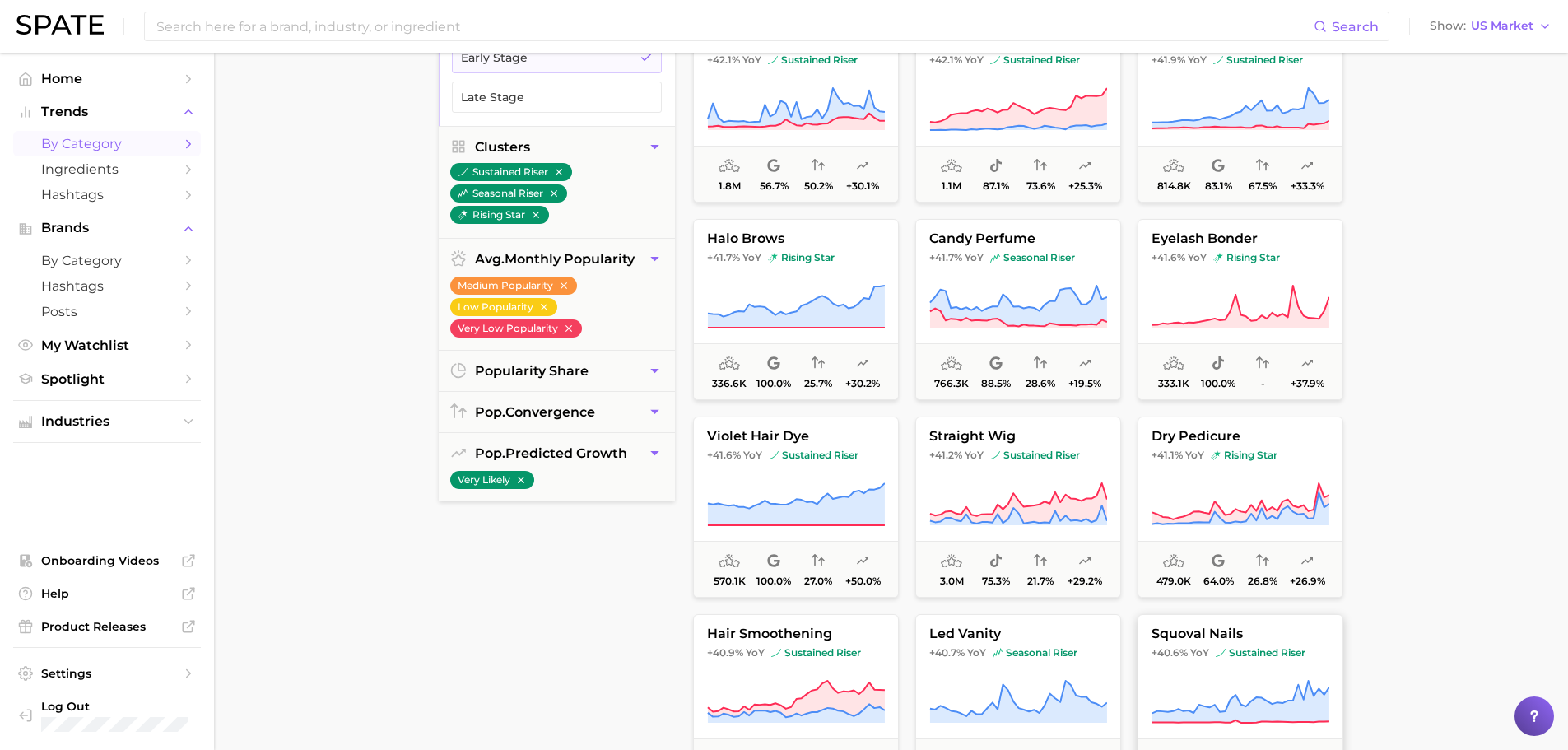
click at [1459, 623] on main "1. beauty 2. Choose Category Overview Google TikTok Instagram Beta filters 7 Fi…" at bounding box center [891, 454] width 1354 height 1249
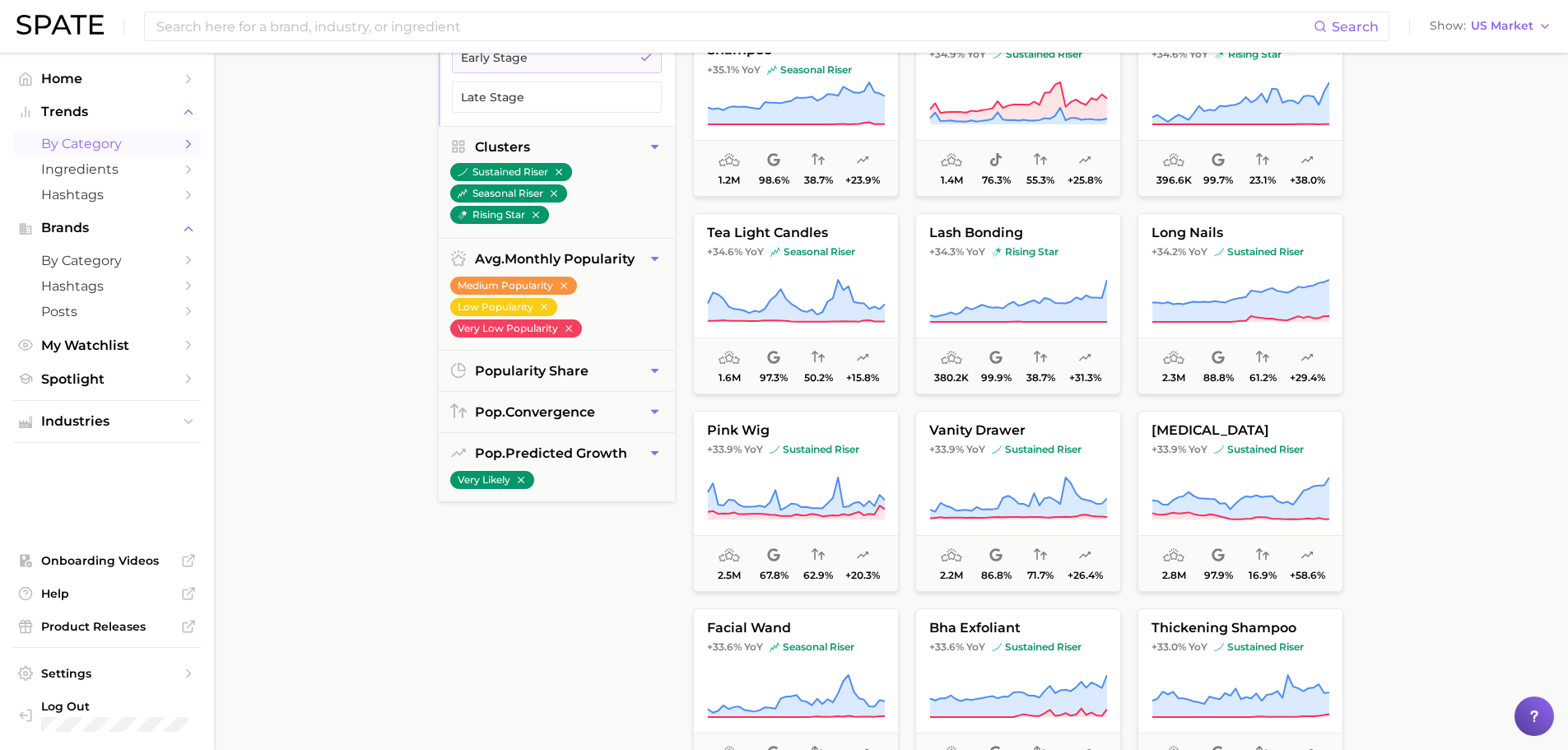
scroll to position [15891, 0]
